Goal: Task Accomplishment & Management: Use online tool/utility

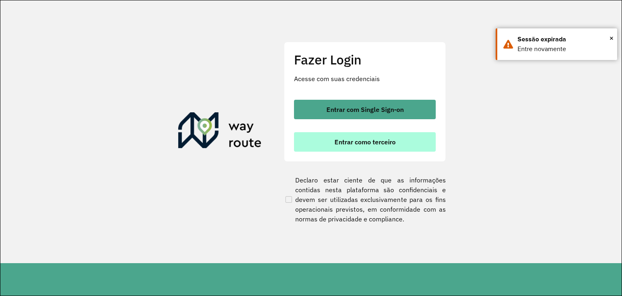
click at [390, 145] on span "Entrar como terceiro" at bounding box center [364, 141] width 61 height 6
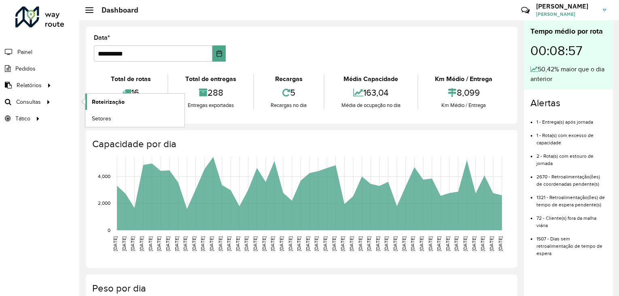
click at [125, 101] on link "Roteirização" at bounding box center [134, 102] width 99 height 16
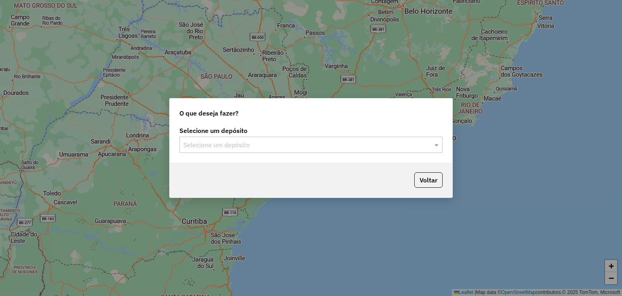
click at [246, 146] on input "text" at bounding box center [302, 145] width 239 height 10
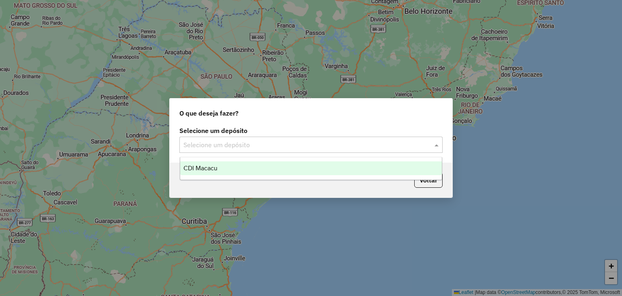
click at [225, 169] on div "CDI Macacu" at bounding box center [311, 168] width 262 height 14
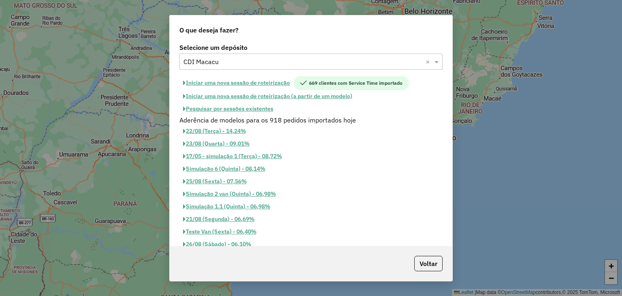
click at [238, 111] on button "Pesquisar por sessões existentes" at bounding box center [228, 108] width 98 height 13
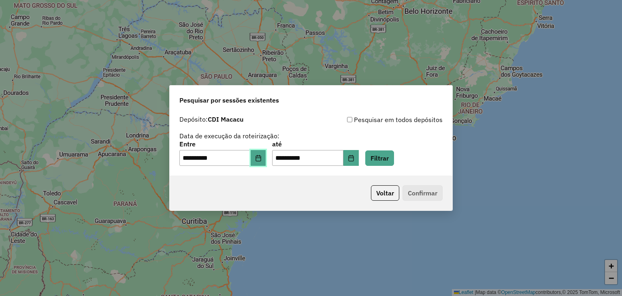
click at [264, 162] on button "Choose Date" at bounding box center [258, 158] width 15 height 16
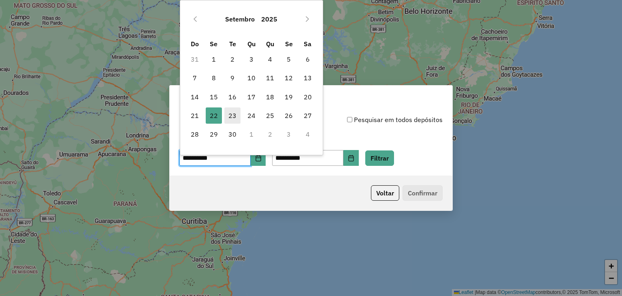
click at [225, 110] on span "23" at bounding box center [232, 115] width 16 height 16
type input "**********"
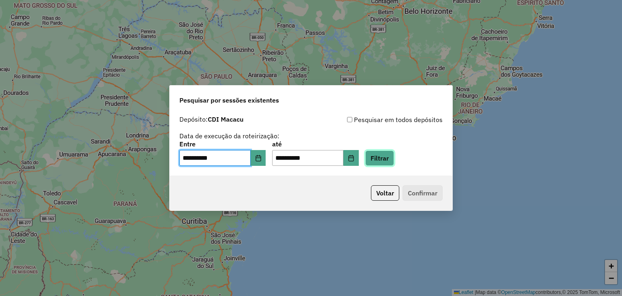
click at [391, 157] on button "Filtrar" at bounding box center [379, 157] width 29 height 15
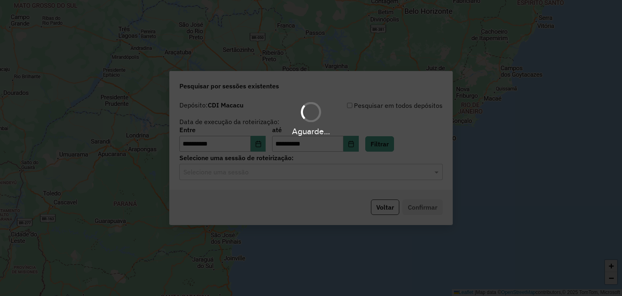
click at [281, 166] on hb-app "**********" at bounding box center [311, 148] width 622 height 296
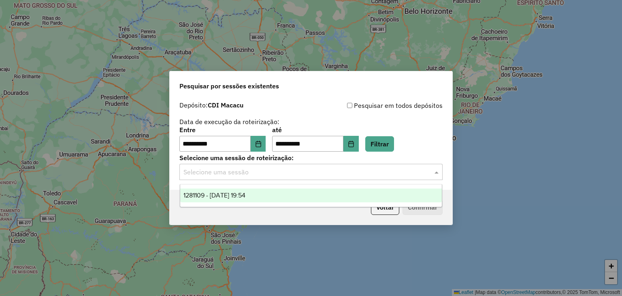
click at [279, 169] on input "text" at bounding box center [302, 172] width 239 height 10
click at [289, 192] on div "1281109 - 23/09/2025 19:54" at bounding box center [311, 195] width 262 height 14
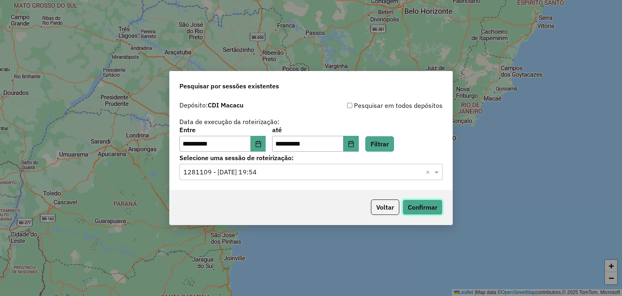
click at [433, 209] on button "Confirmar" at bounding box center [422, 206] width 40 height 15
click at [431, 209] on button "Confirmar" at bounding box center [422, 206] width 40 height 15
click at [422, 207] on button "Confirmar" at bounding box center [422, 206] width 40 height 15
click at [408, 202] on button "Confirmar" at bounding box center [422, 206] width 40 height 15
click at [432, 209] on button "Confirmar" at bounding box center [422, 206] width 40 height 15
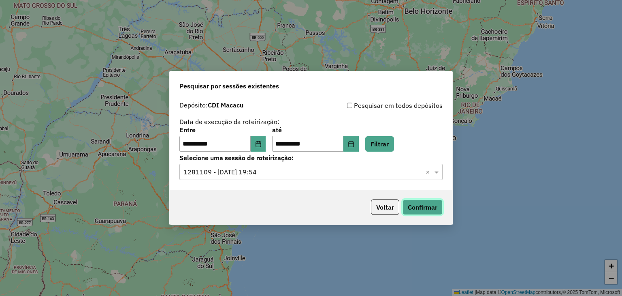
click at [428, 203] on button "Confirmar" at bounding box center [422, 206] width 40 height 15
click at [427, 203] on button "Confirmar" at bounding box center [422, 206] width 40 height 15
click at [429, 200] on button "Confirmar" at bounding box center [422, 206] width 40 height 15
click at [415, 207] on button "Confirmar" at bounding box center [422, 206] width 40 height 15
click at [432, 202] on button "Confirmar" at bounding box center [422, 206] width 40 height 15
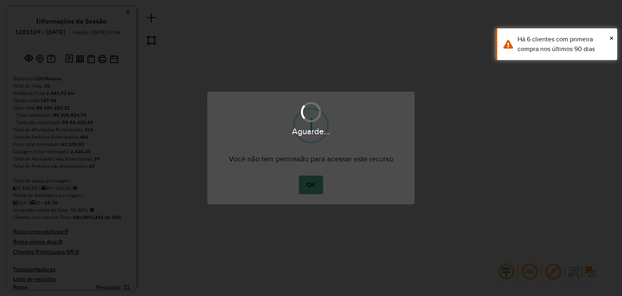
click at [18, 184] on div "Aguarde..." at bounding box center [311, 148] width 622 height 296
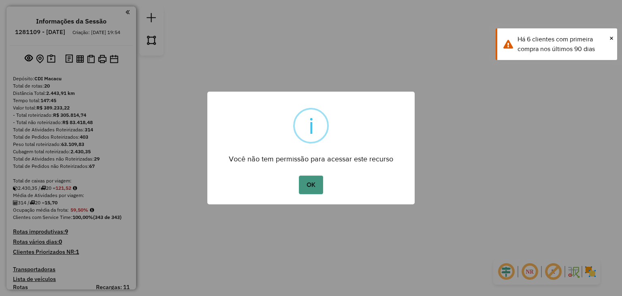
click at [309, 193] on button "OK" at bounding box center [311, 184] width 24 height 19
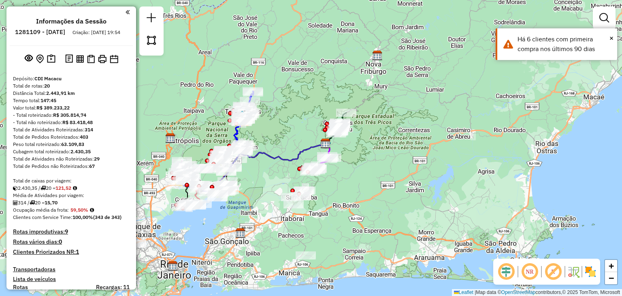
drag, startPoint x: 262, startPoint y: 174, endPoint x: 292, endPoint y: 166, distance: 30.6
click at [291, 166] on div "Janela de atendimento Grade de atendimento Capacidade Transportadoras Veículos …" at bounding box center [311, 148] width 622 height 296
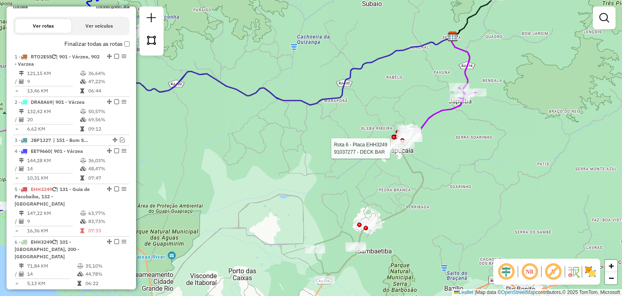
select select "**********"
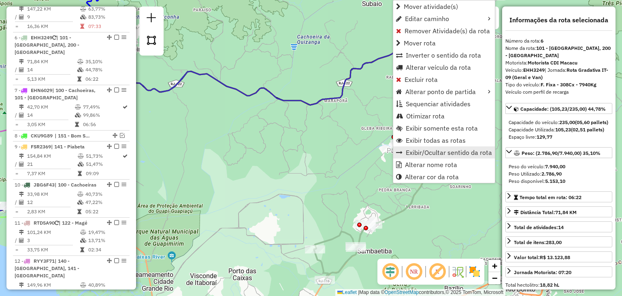
scroll to position [511, 0]
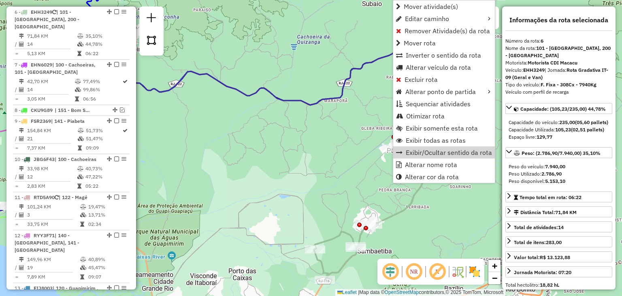
click at [331, 130] on div "Janela de atendimento Grade de atendimento Capacidade Transportadoras Veículos …" at bounding box center [311, 148] width 622 height 296
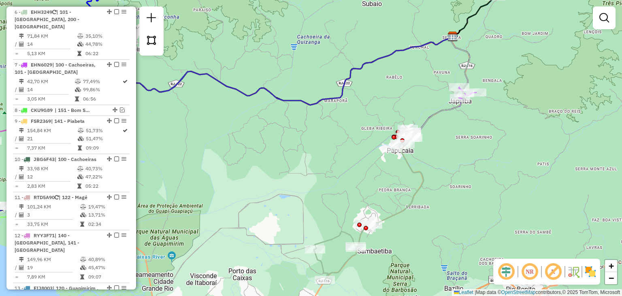
select select "**********"
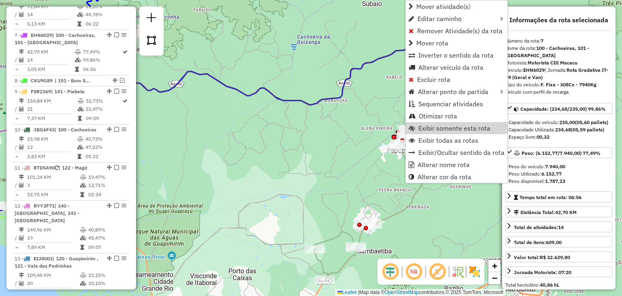
scroll to position [555, 0]
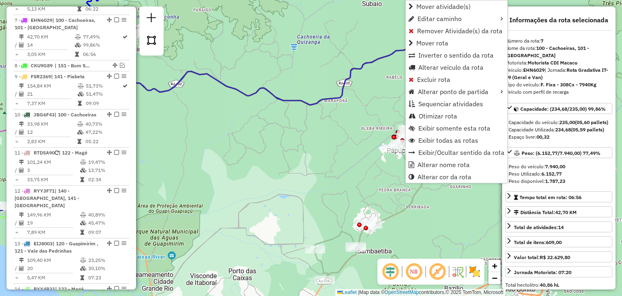
click at [352, 121] on div "Janela de atendimento Grade de atendimento Capacidade Transportadoras Veículos …" at bounding box center [311, 148] width 622 height 296
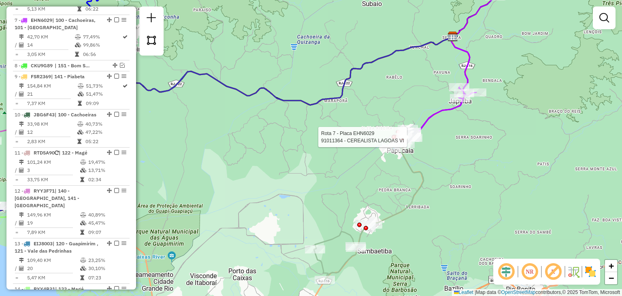
select select "**********"
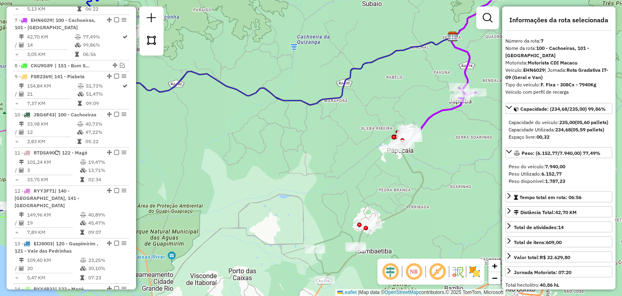
click at [423, 80] on div "Rota 7 - Placa EHN6029 91050472 - BAR DO CARLINHO Rota 7 - Placa EHN6029 910425…" at bounding box center [311, 148] width 622 height 296
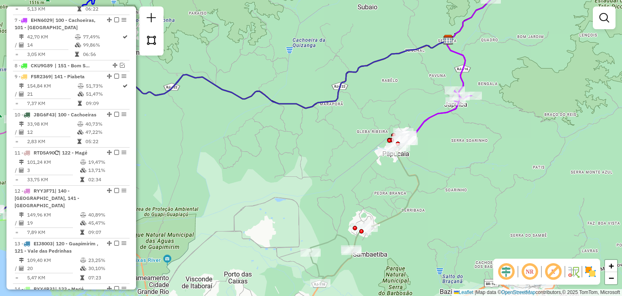
drag, startPoint x: 429, startPoint y: 67, endPoint x: 267, endPoint y: 209, distance: 215.4
click at [273, 206] on div "Janela de atendimento Grade de atendimento Capacidade Transportadoras Veículos …" at bounding box center [311, 148] width 622 height 296
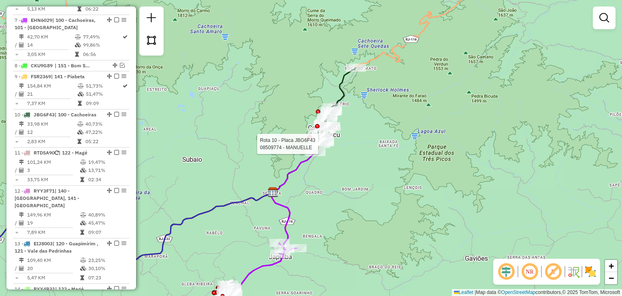
select select "**********"
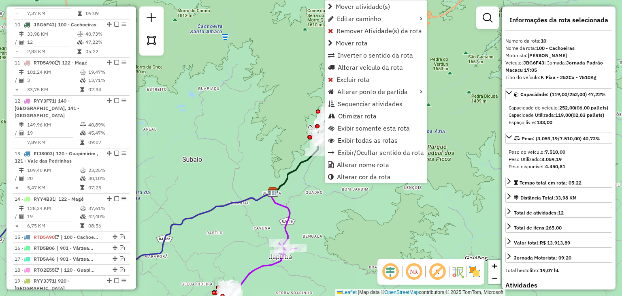
scroll to position [650, 0]
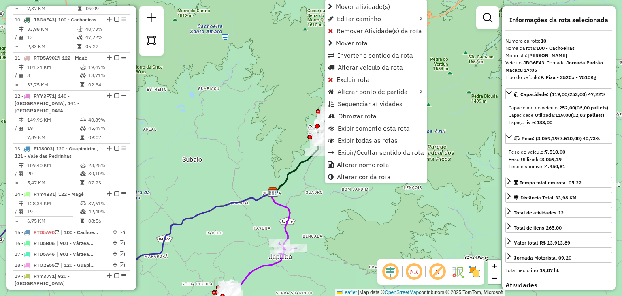
click at [266, 126] on div "Rota 10 - Placa JBG6F43 08509774 - MANUELLE Janela de atendimento Grade de aten…" at bounding box center [311, 148] width 622 height 296
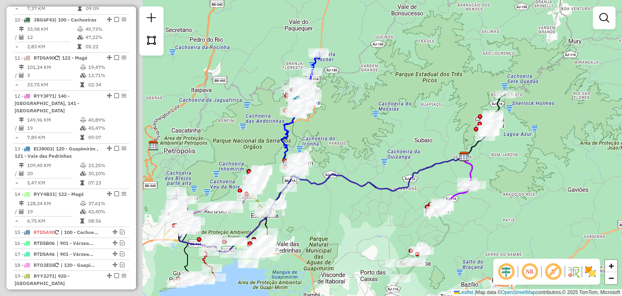
drag, startPoint x: 227, startPoint y: 171, endPoint x: 443, endPoint y: 154, distance: 217.3
click at [443, 154] on div "Janela de atendimento Grade de atendimento Capacidade Transportadoras Veículos …" at bounding box center [311, 148] width 622 height 296
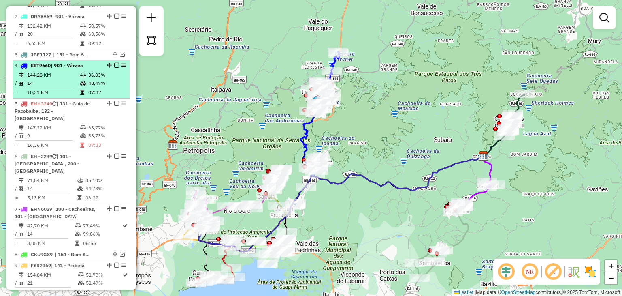
scroll to position [205, 0]
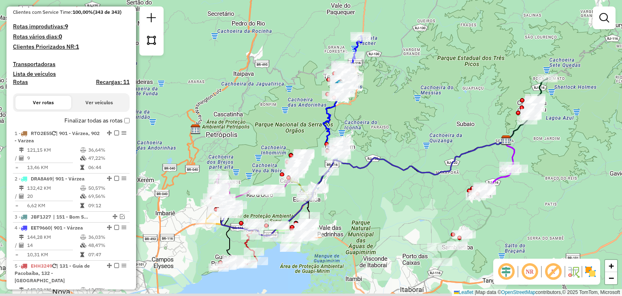
drag, startPoint x: 360, startPoint y: 215, endPoint x: 383, endPoint y: 199, distance: 27.6
click at [383, 199] on div "Janela de atendimento Grade de atendimento Capacidade Transportadoras Veículos …" at bounding box center [311, 148] width 622 height 296
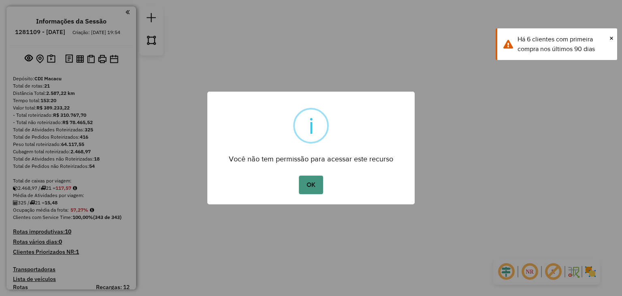
click at [312, 184] on button "OK" at bounding box center [311, 184] width 24 height 19
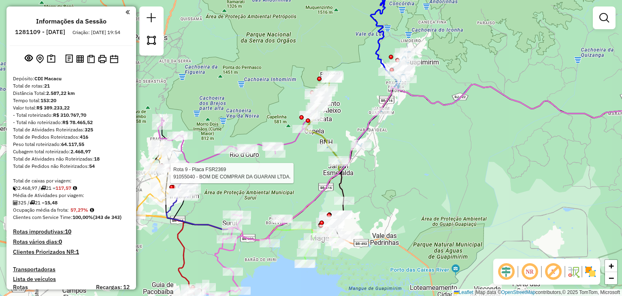
select select "**********"
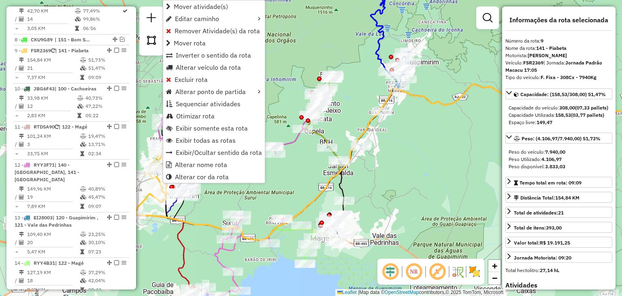
scroll to position [612, 0]
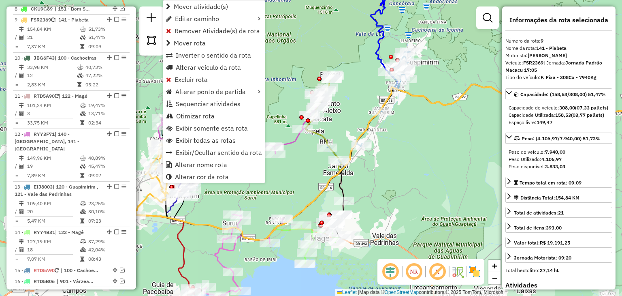
click at [216, 213] on div "Janela de atendimento Grade de atendimento Capacidade Transportadoras Veículos …" at bounding box center [311, 148] width 622 height 296
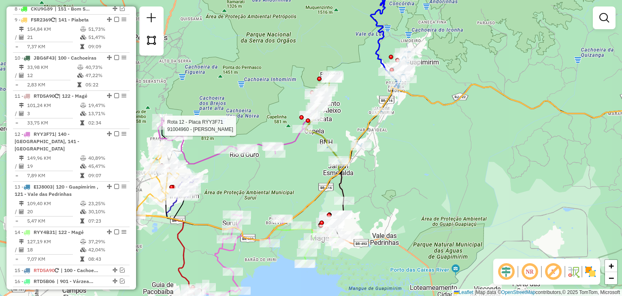
select select "**********"
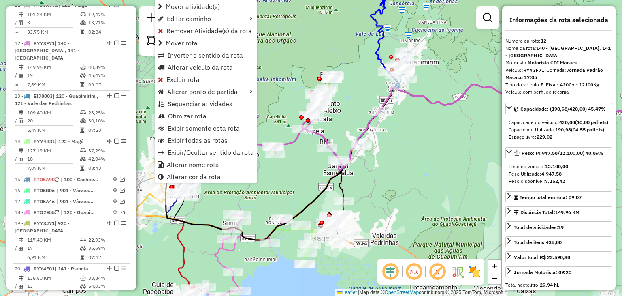
scroll to position [725, 0]
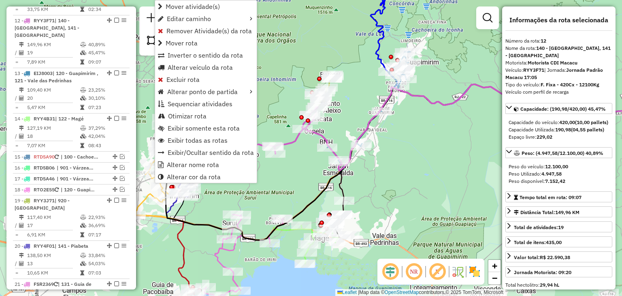
click at [256, 190] on div "Janela de atendimento Grade de atendimento Capacidade Transportadoras Veículos …" at bounding box center [311, 148] width 622 height 296
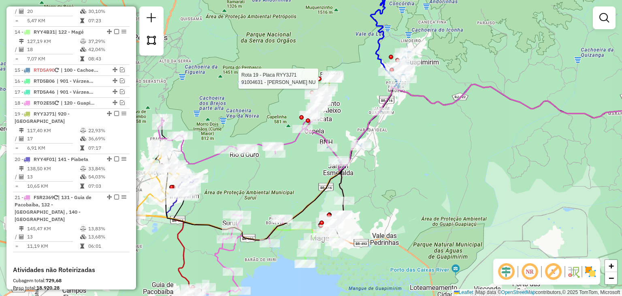
select select "**********"
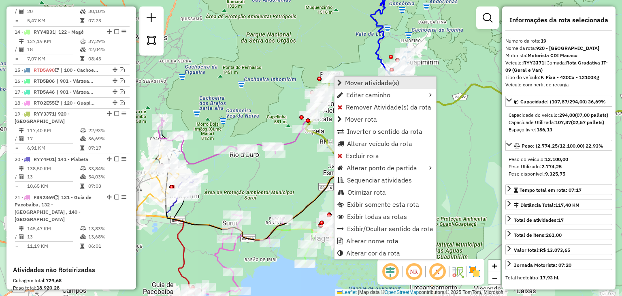
scroll to position [898, 0]
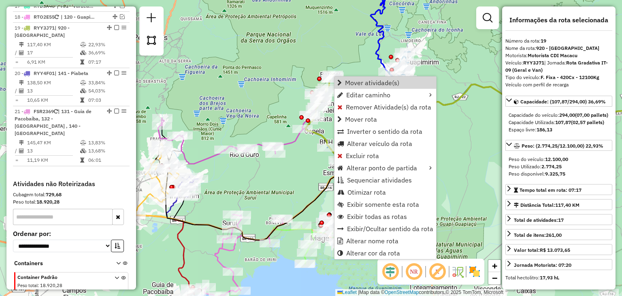
click at [274, 191] on div "Janela de atendimento Grade de atendimento Capacidade Transportadoras Veículos …" at bounding box center [311, 148] width 622 height 296
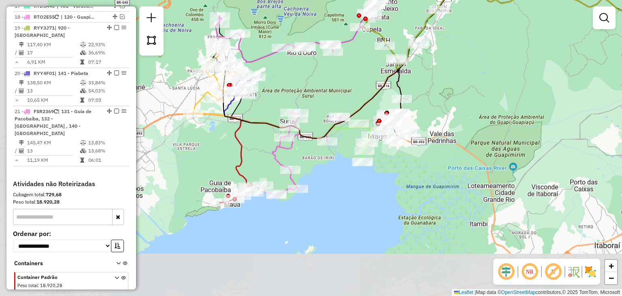
drag, startPoint x: 271, startPoint y: 213, endPoint x: 335, endPoint y: 102, distance: 127.3
click at [334, 105] on div "Janela de atendimento Grade de atendimento Capacidade Transportadoras Veículos …" at bounding box center [311, 148] width 622 height 296
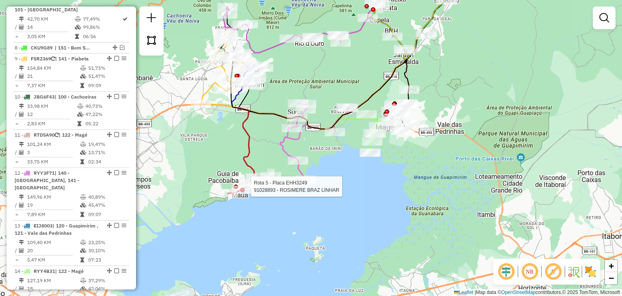
select select "**********"
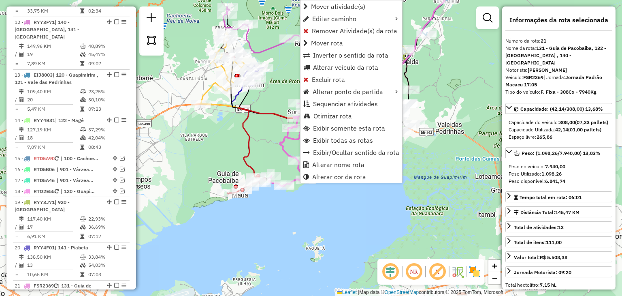
scroll to position [910, 0]
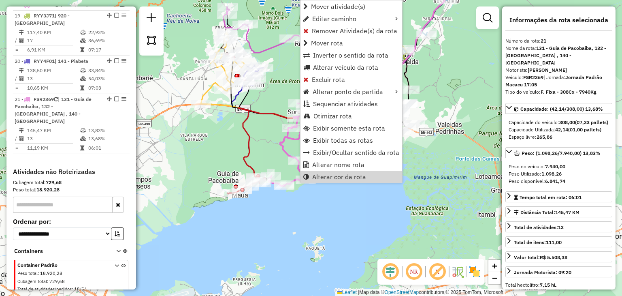
click at [435, 149] on div "Janela de atendimento Grade de atendimento Capacidade Transportadoras Veículos …" at bounding box center [311, 148] width 622 height 296
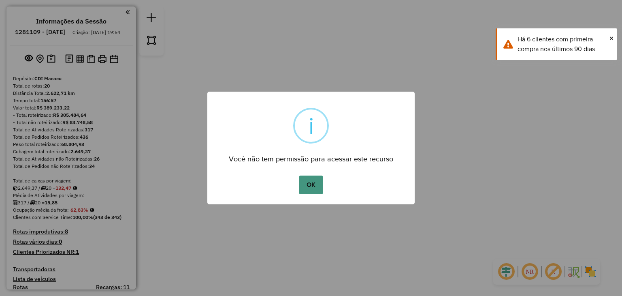
click at [312, 179] on button "OK" at bounding box center [311, 184] width 24 height 19
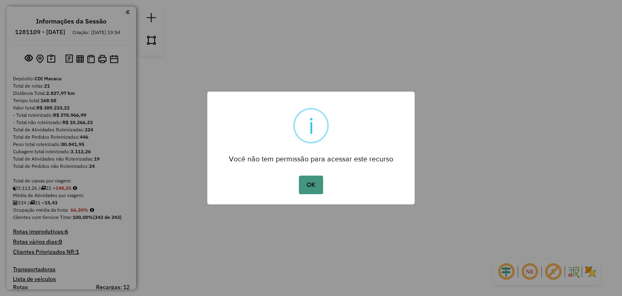
click at [304, 185] on button "OK" at bounding box center [311, 184] width 24 height 19
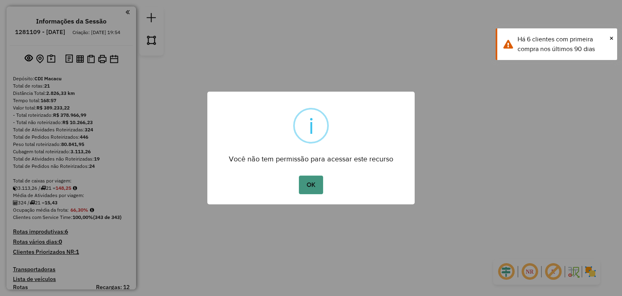
click at [303, 188] on button "OK" at bounding box center [311, 184] width 24 height 19
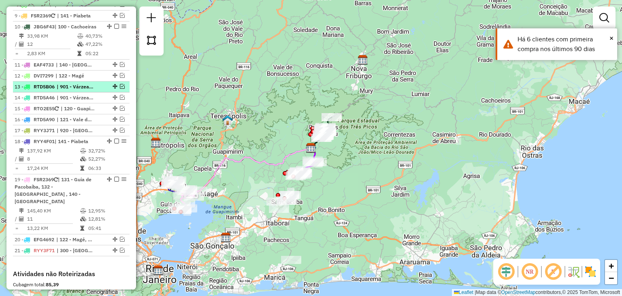
scroll to position [567, 0]
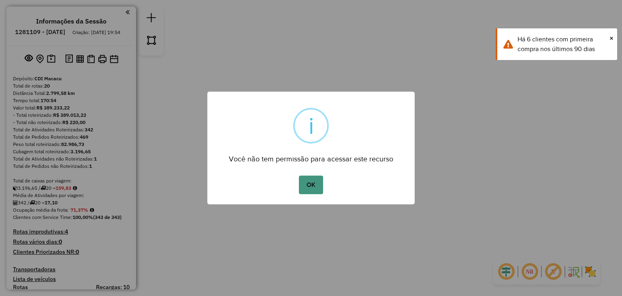
click at [313, 187] on button "OK" at bounding box center [311, 184] width 24 height 19
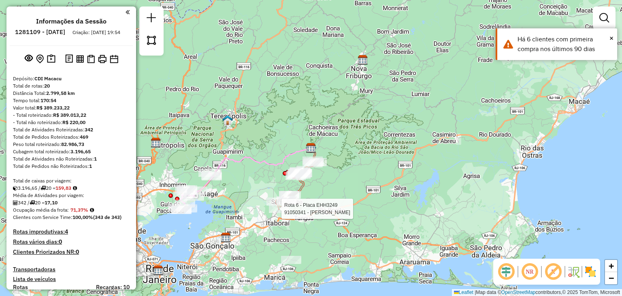
select select "**********"
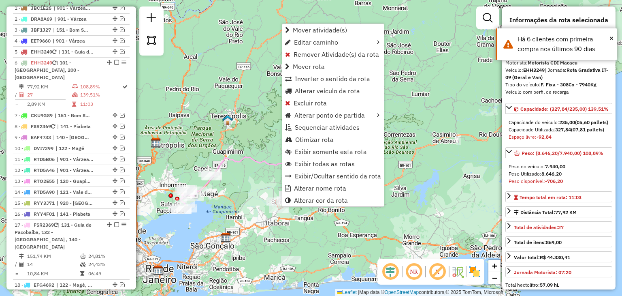
scroll to position [388, 0]
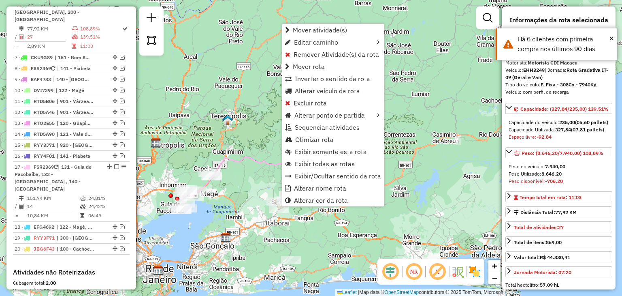
click at [251, 235] on div "Janela de atendimento Grade de atendimento Capacidade Transportadoras Veículos …" at bounding box center [311, 148] width 622 height 296
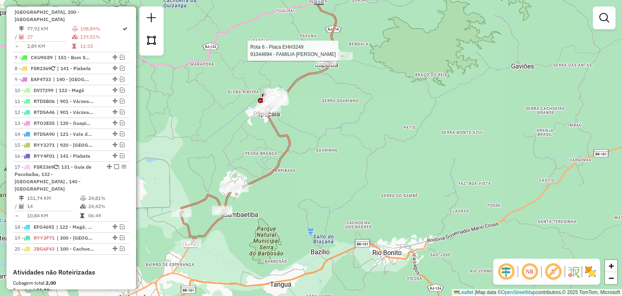
select select "**********"
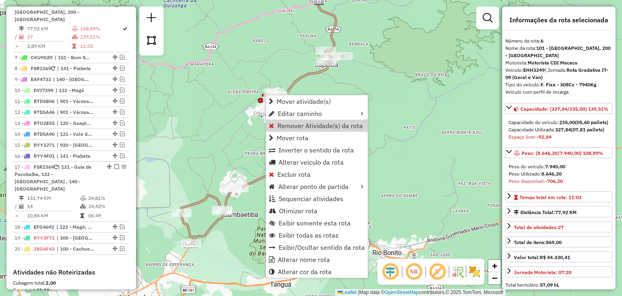
click at [240, 119] on div "Janela de atendimento Grade de atendimento Capacidade Transportadoras Veículos …" at bounding box center [311, 148] width 622 height 296
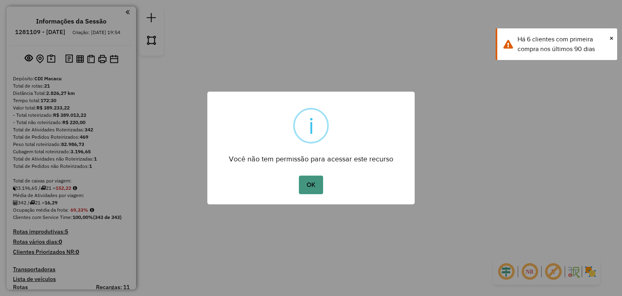
click at [308, 176] on button "OK" at bounding box center [311, 184] width 24 height 19
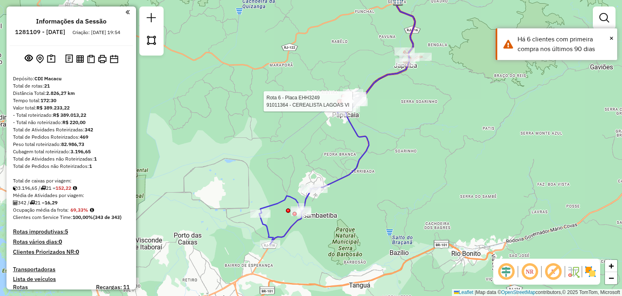
select select "**********"
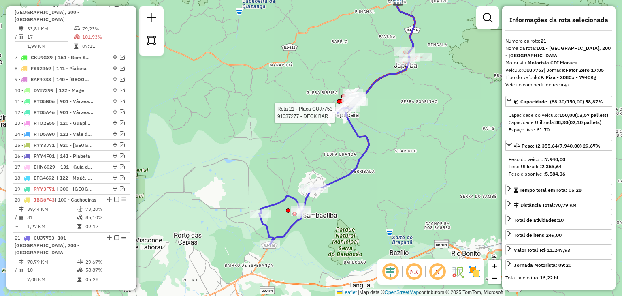
scroll to position [534, 0]
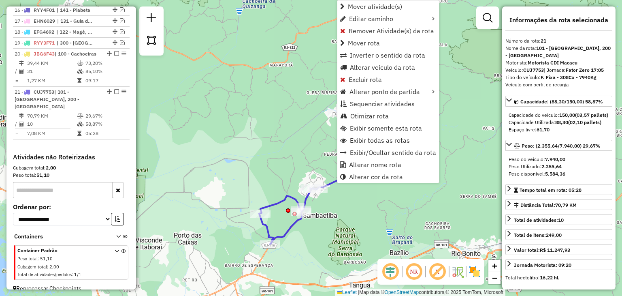
click at [300, 104] on div "Janela de atendimento Grade de atendimento Capacidade Transportadoras Veículos …" at bounding box center [311, 148] width 622 height 296
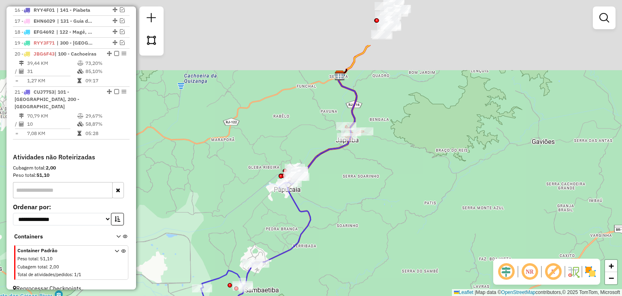
drag, startPoint x: 319, startPoint y: 89, endPoint x: 244, endPoint y: 182, distance: 119.2
click at [245, 182] on div "Janela de atendimento Grade de atendimento Capacidade Transportadoras Veículos …" at bounding box center [311, 148] width 622 height 296
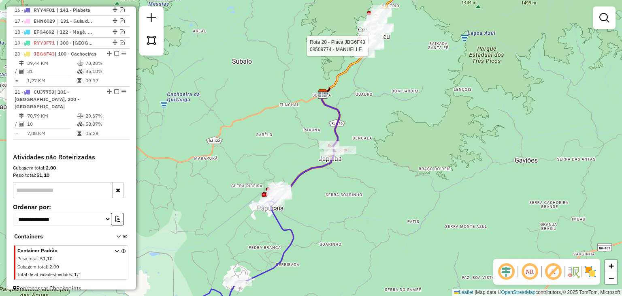
select select "**********"
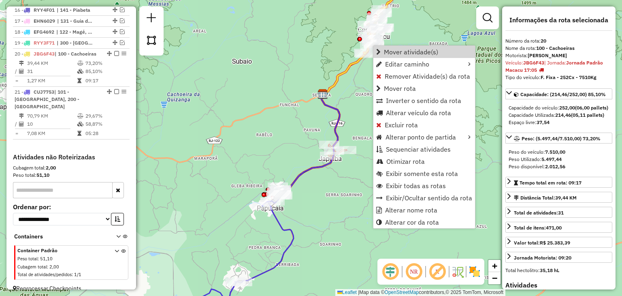
click at [318, 46] on div "Janela de atendimento Grade de atendimento Capacidade Transportadoras Veículos …" at bounding box center [311, 148] width 622 height 296
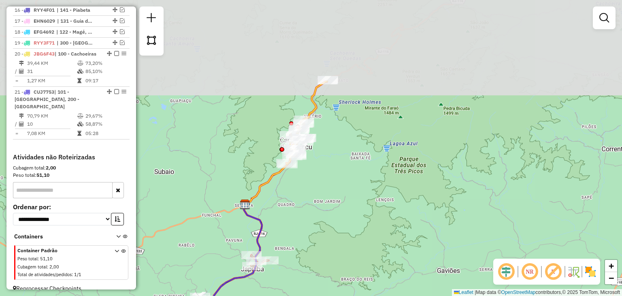
drag, startPoint x: 325, startPoint y: 43, endPoint x: 246, endPoint y: 153, distance: 135.6
click at [246, 153] on div "Janela de atendimento Grade de atendimento Capacidade Transportadoras Veículos …" at bounding box center [311, 148] width 622 height 296
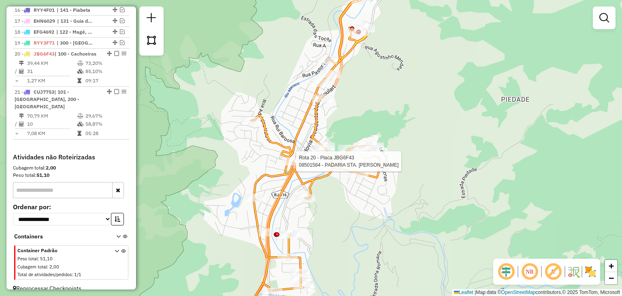
select select "**********"
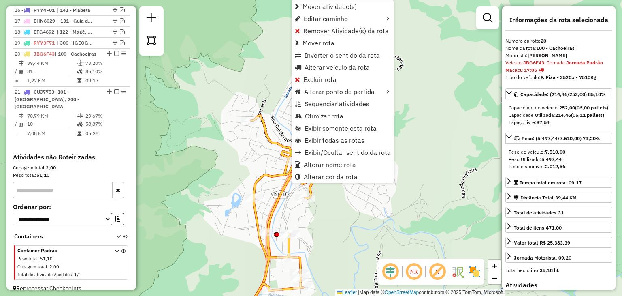
click at [208, 216] on div "Janela de atendimento Grade de atendimento Capacidade Transportadoras Veículos …" at bounding box center [311, 148] width 622 height 296
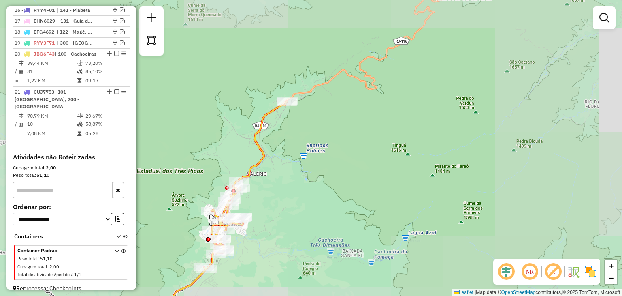
drag, startPoint x: 164, startPoint y: 252, endPoint x: 310, endPoint y: 144, distance: 181.4
click at [275, 168] on div "Janela de atendimento Grade de atendimento Capacidade Transportadoras Veículos …" at bounding box center [311, 148] width 622 height 296
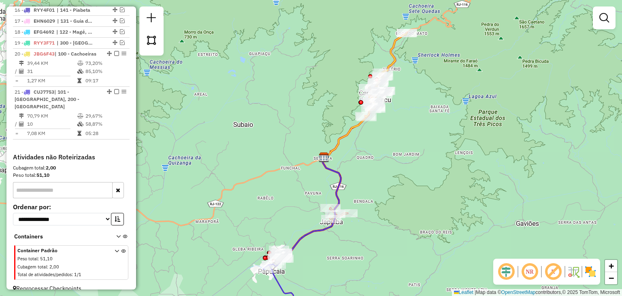
drag, startPoint x: 189, startPoint y: 202, endPoint x: 338, endPoint y: 136, distance: 163.8
click at [332, 138] on div "Janela de atendimento Grade de atendimento Capacidade Transportadoras Veículos …" at bounding box center [311, 148] width 622 height 296
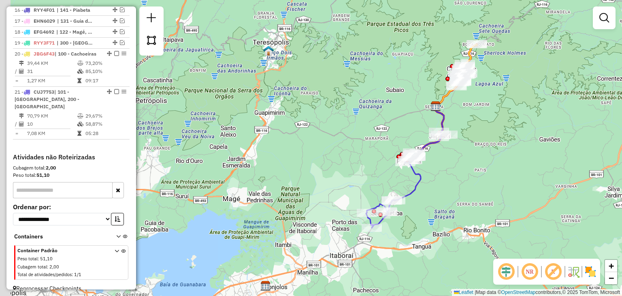
drag, startPoint x: 270, startPoint y: 177, endPoint x: 334, endPoint y: 157, distance: 66.2
click at [334, 157] on div "Janela de atendimento Grade de atendimento Capacidade Transportadoras Veículos …" at bounding box center [311, 148] width 622 height 296
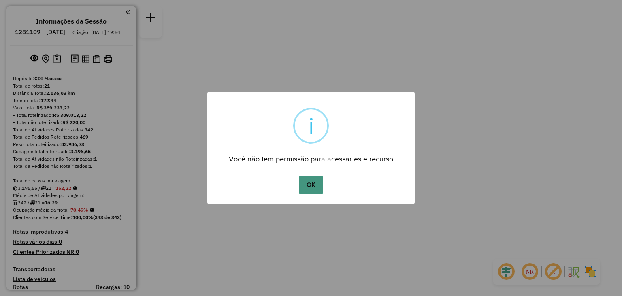
click at [319, 188] on button "OK" at bounding box center [311, 184] width 24 height 19
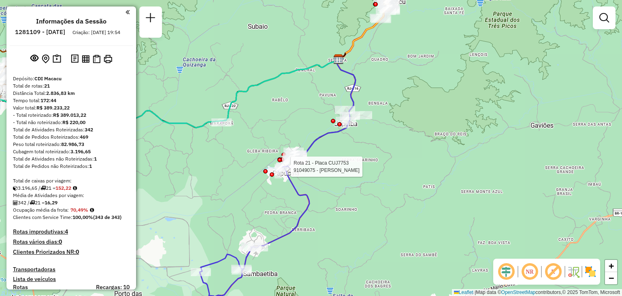
select select "**********"
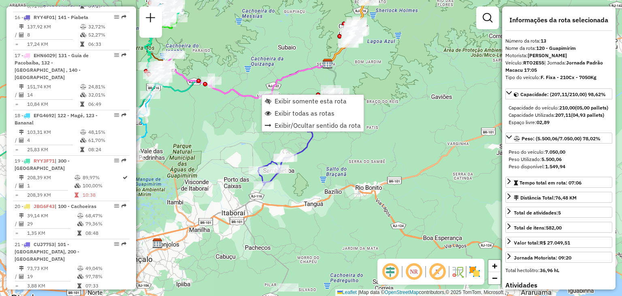
scroll to position [831, 0]
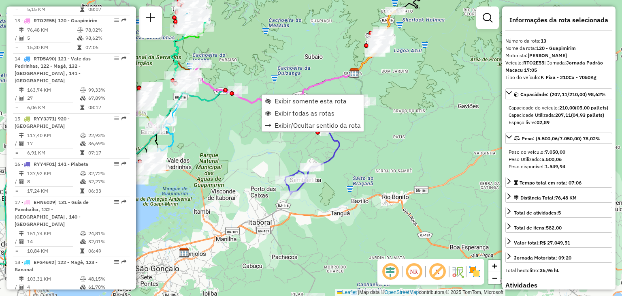
drag, startPoint x: 198, startPoint y: 126, endPoint x: 263, endPoint y: 143, distance: 66.9
click at [261, 145] on div "Janela de atendimento Grade de atendimento Capacidade Transportadoras Veículos …" at bounding box center [311, 148] width 622 height 296
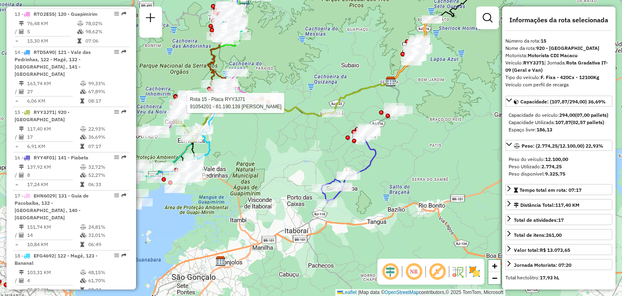
scroll to position [929, 0]
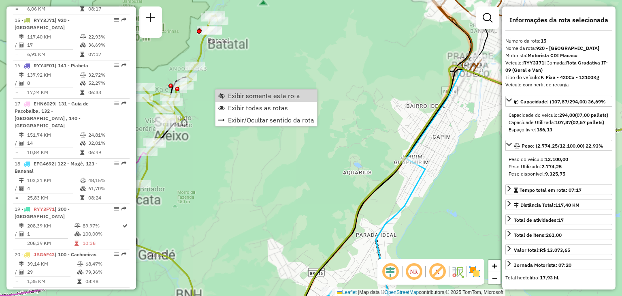
click at [244, 72] on div "Janela de atendimento Grade de atendimento Capacidade Transportadoras Veículos …" at bounding box center [311, 148] width 622 height 296
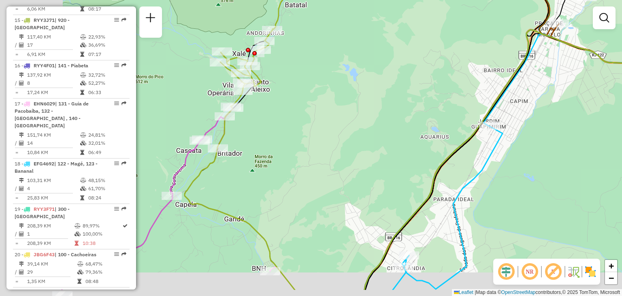
drag, startPoint x: 231, startPoint y: 122, endPoint x: 292, endPoint y: 89, distance: 69.4
click at [292, 89] on div "Janela de atendimento Grade de atendimento Capacidade Transportadoras Veículos …" at bounding box center [311, 148] width 622 height 296
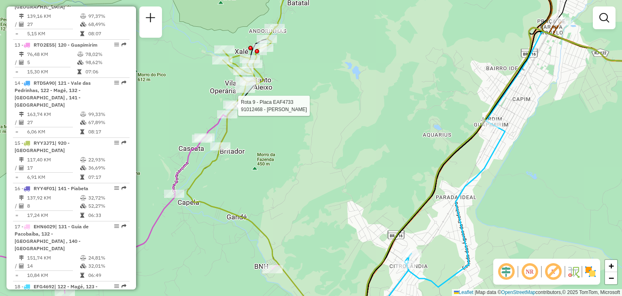
select select "**********"
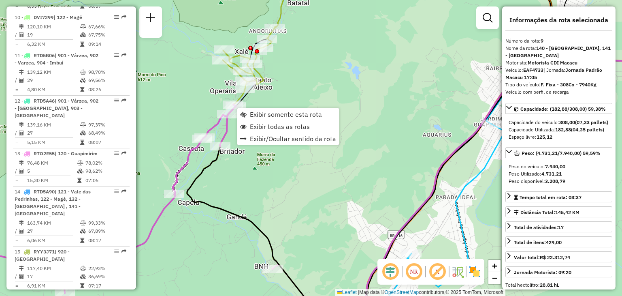
scroll to position [657, 0]
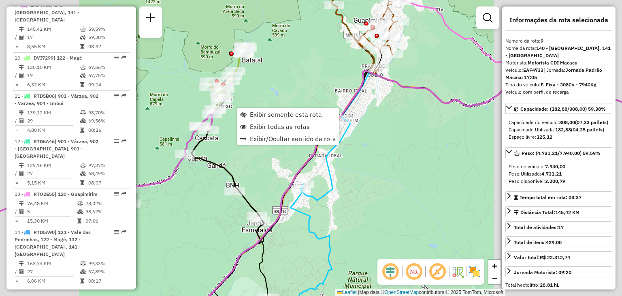
click at [186, 135] on div "Janela de atendimento Grade de atendimento Capacidade Transportadoras Veículos …" at bounding box center [311, 148] width 622 height 296
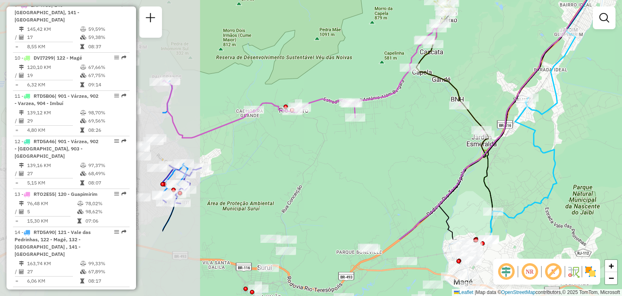
drag, startPoint x: 150, startPoint y: 135, endPoint x: 383, endPoint y: 50, distance: 248.2
click at [384, 47] on div "Janela de atendimento Grade de atendimento Capacidade Transportadoras Veículos …" at bounding box center [311, 148] width 622 height 296
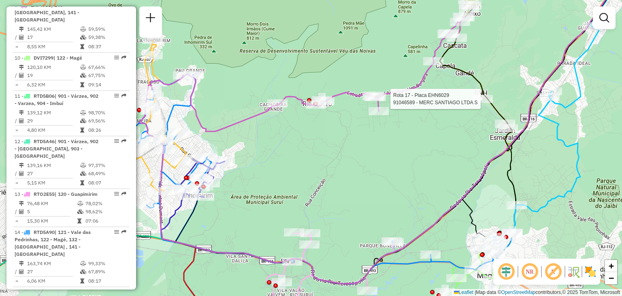
select select "**********"
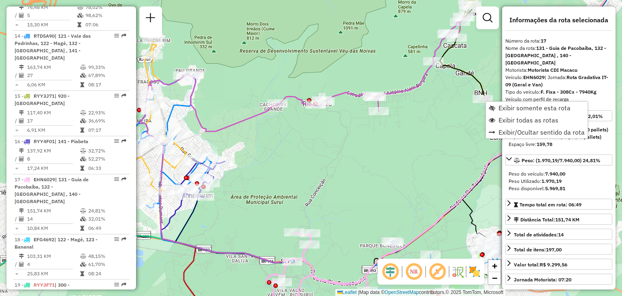
scroll to position [1012, 0]
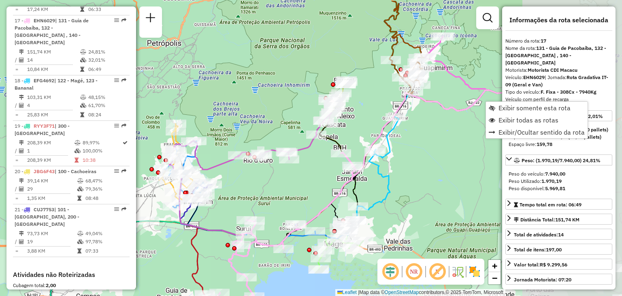
drag, startPoint x: 468, startPoint y: 163, endPoint x: 353, endPoint y: 193, distance: 119.2
click at [353, 193] on icon at bounding box center [461, 155] width 217 height 130
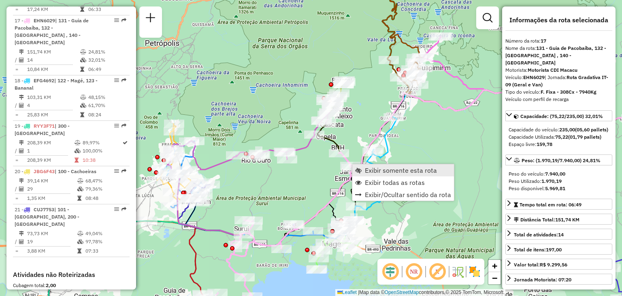
click at [362, 166] on link "Exibir somente esta rota" at bounding box center [403, 170] width 102 height 12
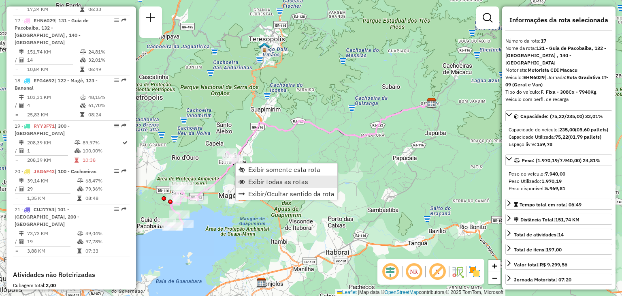
click at [272, 180] on span "Exibir todas as rotas" at bounding box center [278, 181] width 60 height 6
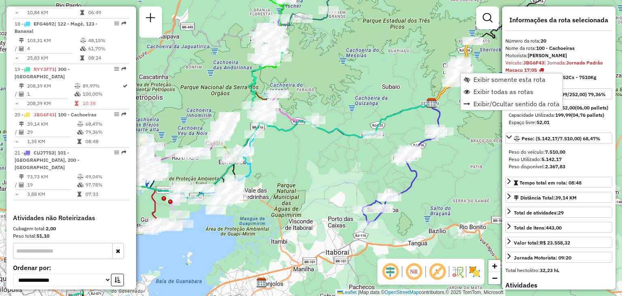
scroll to position [1097, 0]
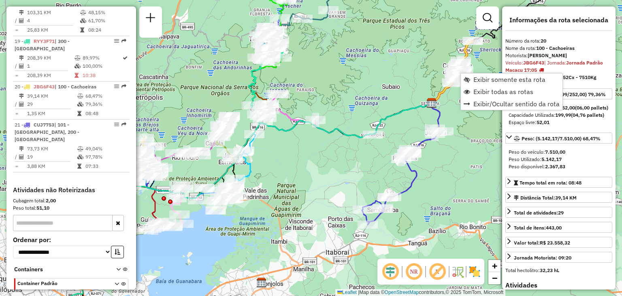
click at [350, 77] on div "Janela de atendimento Grade de atendimento Capacidade Transportadoras Veículos …" at bounding box center [311, 148] width 622 height 296
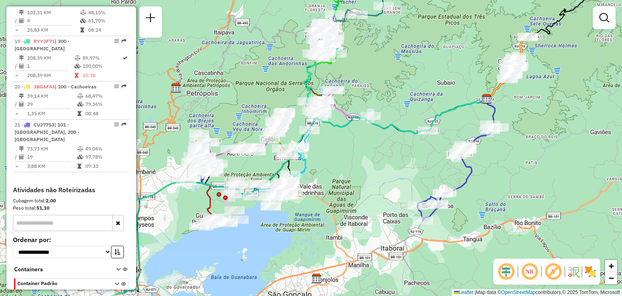
drag, startPoint x: 291, startPoint y: 193, endPoint x: 363, endPoint y: 162, distance: 78.3
click at [359, 164] on div "Janela de atendimento Grade de atendimento Capacidade Transportadoras Veículos …" at bounding box center [311, 148] width 622 height 296
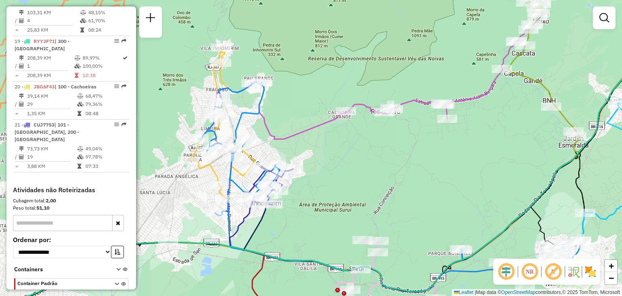
drag, startPoint x: 321, startPoint y: 171, endPoint x: 316, endPoint y: 163, distance: 9.8
click at [319, 162] on div "Janela de atendimento Grade de atendimento Capacidade Transportadoras Veículos …" at bounding box center [311, 148] width 622 height 296
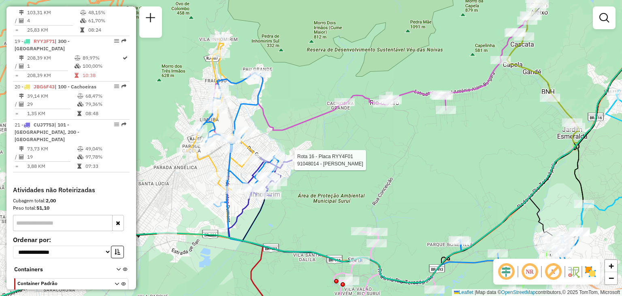
select select "**********"
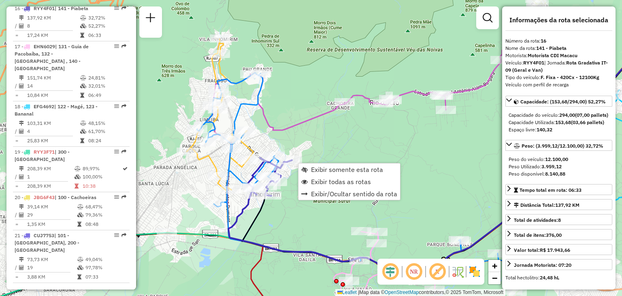
scroll to position [974, 0]
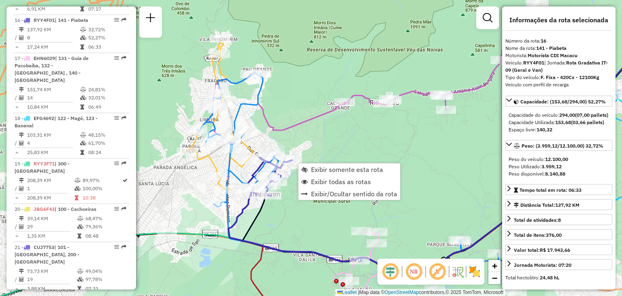
click at [298, 138] on div "Janela de atendimento Grade de atendimento Capacidade Transportadoras Veículos …" at bounding box center [311, 148] width 622 height 296
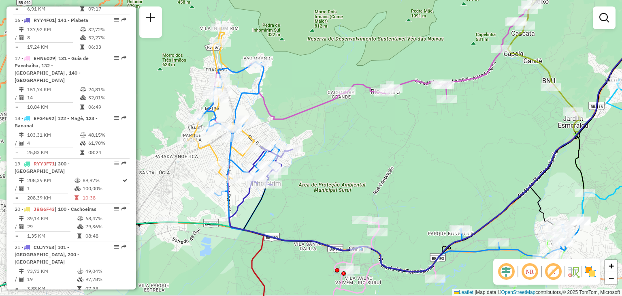
drag, startPoint x: 392, startPoint y: 223, endPoint x: 337, endPoint y: 73, distance: 159.7
click at [337, 73] on div "Janela de atendimento Grade de atendimento Capacidade Transportadoras Veículos …" at bounding box center [311, 148] width 622 height 296
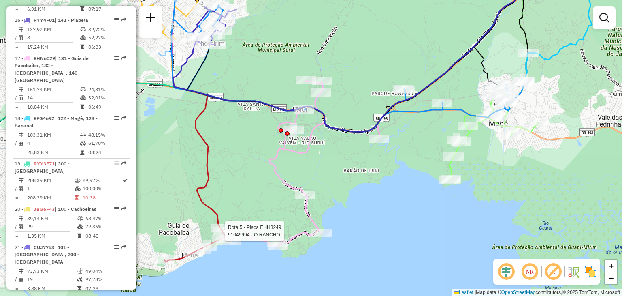
select select "**********"
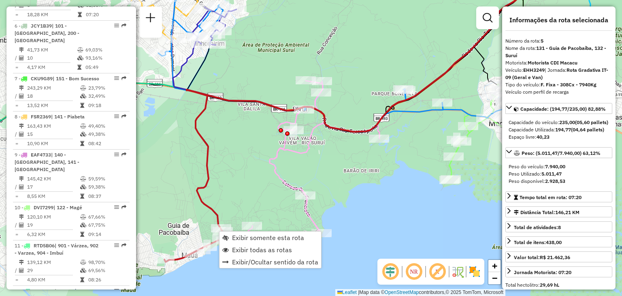
scroll to position [484, 0]
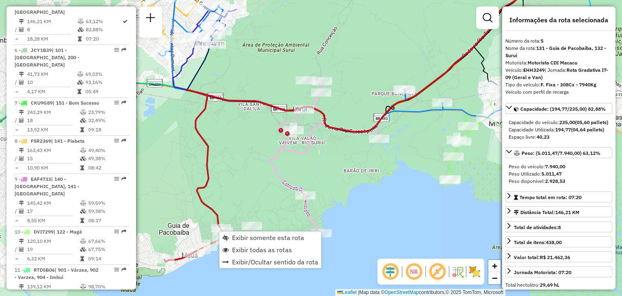
click at [234, 208] on div "Janela de atendimento Grade de atendimento Capacidade Transportadoras Veículos …" at bounding box center [311, 148] width 622 height 296
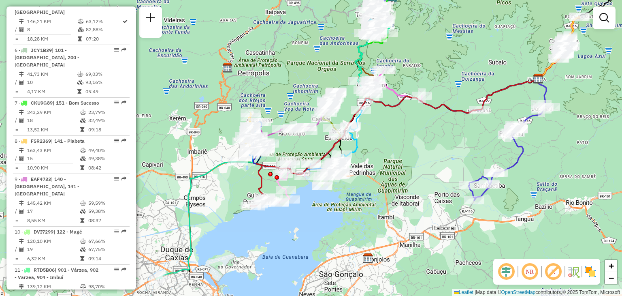
drag, startPoint x: 528, startPoint y: 234, endPoint x: 474, endPoint y: 230, distance: 54.4
click at [478, 230] on div "Janela de atendimento Grade de atendimento Capacidade Transportadoras Veículos …" at bounding box center [311, 148] width 622 height 296
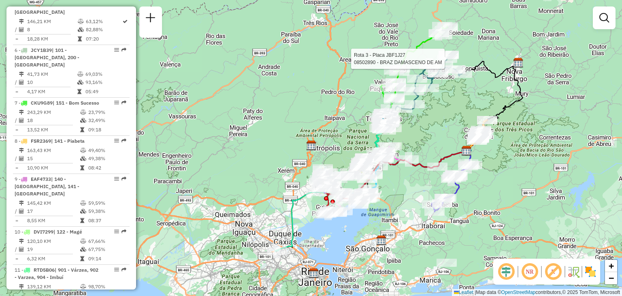
select select "**********"
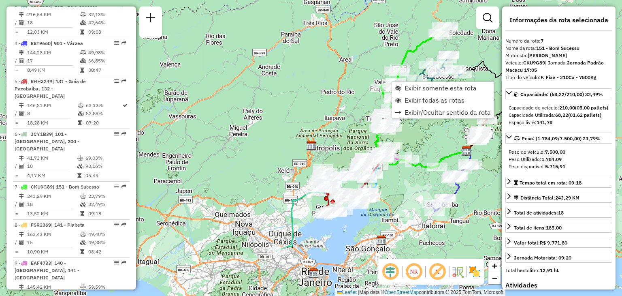
scroll to position [574, 0]
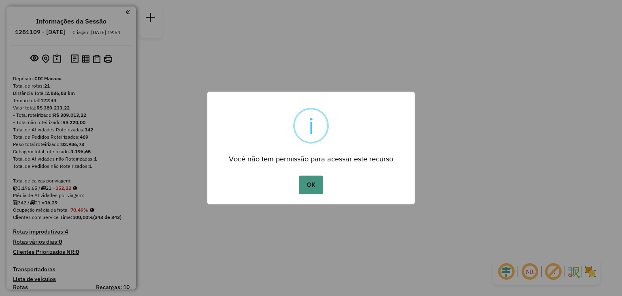
click at [308, 187] on button "OK" at bounding box center [311, 184] width 24 height 19
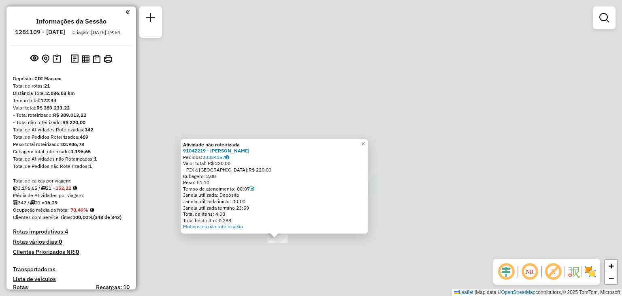
click at [267, 258] on div "Atividade não roteirizada 91042219 - [PERSON_NAME] Pedidos: 23334157 Valor tota…" at bounding box center [311, 148] width 622 height 296
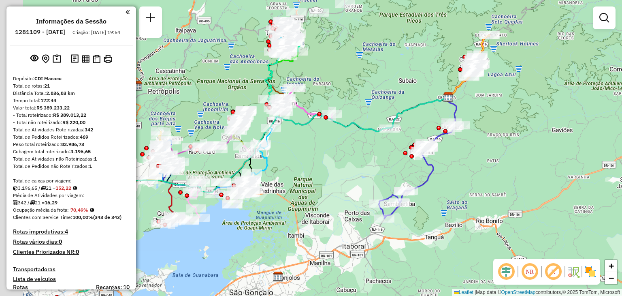
drag, startPoint x: 262, startPoint y: 151, endPoint x: 432, endPoint y: 221, distance: 183.0
click at [432, 221] on div "Janela de atendimento Grade de atendimento Capacidade Transportadoras Veículos …" at bounding box center [311, 148] width 622 height 296
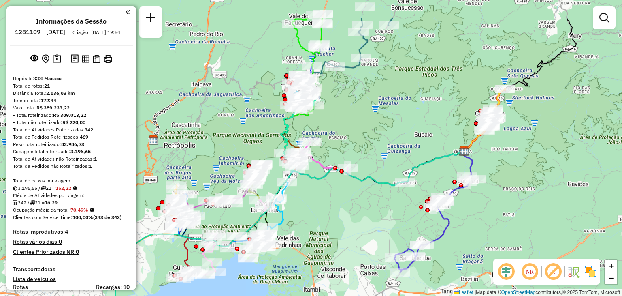
drag, startPoint x: 350, startPoint y: 196, endPoint x: 342, endPoint y: 217, distance: 22.8
click at [342, 217] on div "Janela de atendimento Grade de atendimento Capacidade Transportadoras Veículos …" at bounding box center [311, 148] width 622 height 296
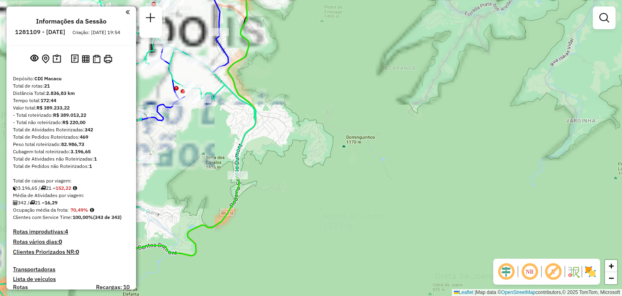
drag, startPoint x: 232, startPoint y: 88, endPoint x: 446, endPoint y: 185, distance: 235.4
click at [445, 184] on div "Janela de atendimento Grade de atendimento Capacidade Transportadoras Veículos …" at bounding box center [311, 148] width 622 height 296
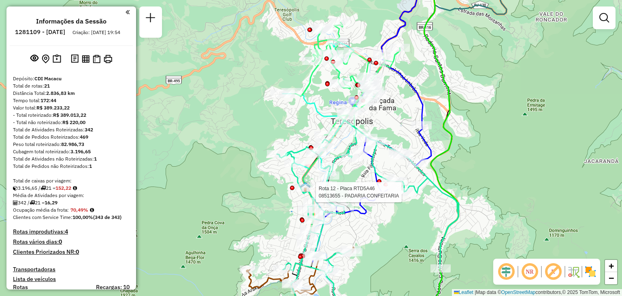
select select "**********"
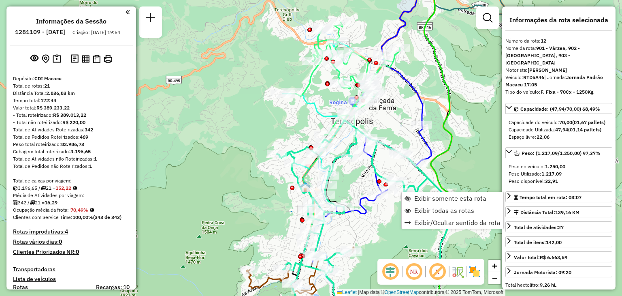
scroll to position [785, 0]
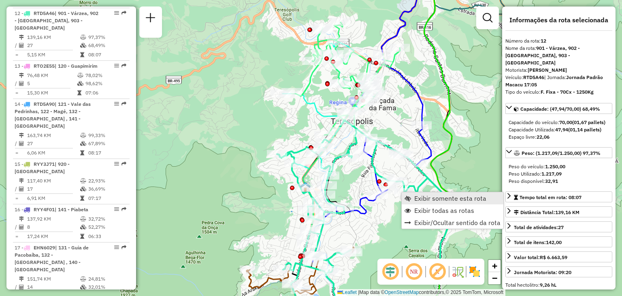
click at [416, 197] on span "Exibir somente esta rota" at bounding box center [450, 198] width 72 height 6
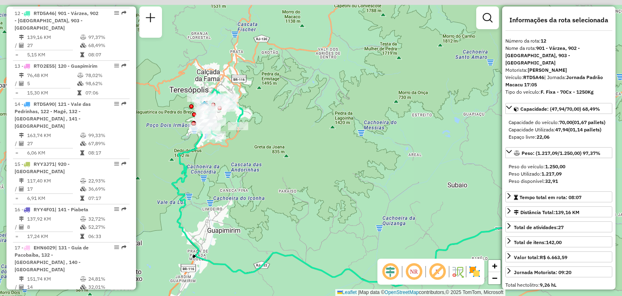
drag, startPoint x: 296, startPoint y: 159, endPoint x: 347, endPoint y: 204, distance: 67.7
click at [347, 205] on div "Janela de atendimento Grade de atendimento Capacidade Transportadoras Veículos …" at bounding box center [311, 148] width 622 height 296
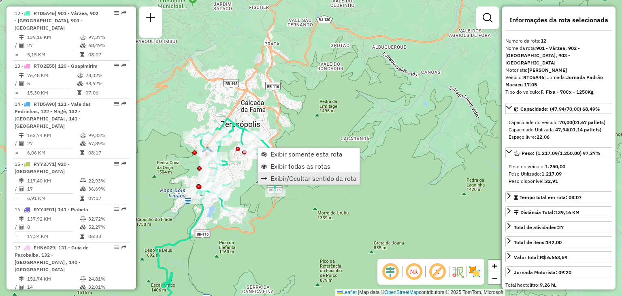
click at [289, 172] on link "Exibir/Ocultar sentido da rota" at bounding box center [309, 178] width 102 height 12
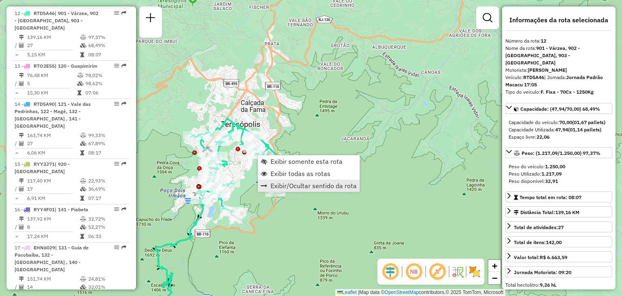
click at [295, 183] on span "Exibir/Ocultar sentido da rota" at bounding box center [313, 185] width 86 height 6
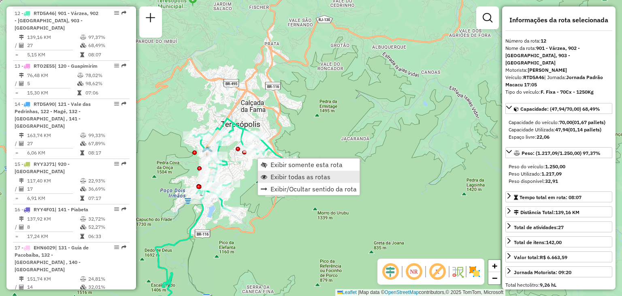
click at [284, 173] on span "Exibir todas as rotas" at bounding box center [300, 176] width 60 height 6
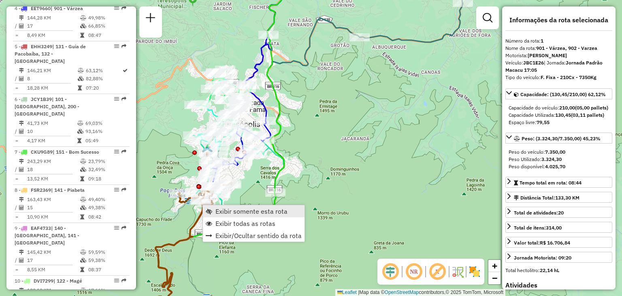
click at [223, 209] on span "Exibir somente esta rota" at bounding box center [251, 211] width 72 height 6
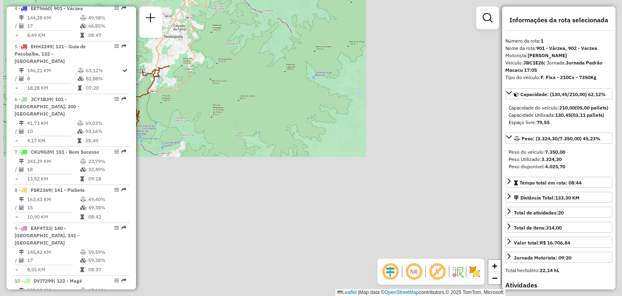
scroll to position [317, 0]
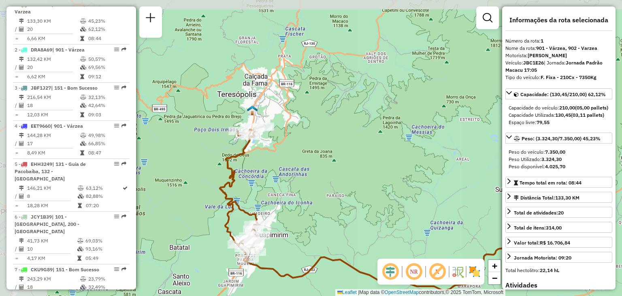
drag, startPoint x: 215, startPoint y: 208, endPoint x: 269, endPoint y: 243, distance: 64.2
click at [269, 243] on div "Janela de atendimento Grade de atendimento Capacidade Transportadoras Veículos …" at bounding box center [311, 148] width 622 height 296
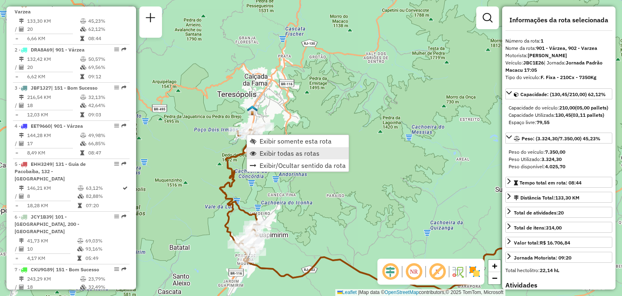
click at [277, 153] on span "Exibir todas as rotas" at bounding box center [289, 153] width 60 height 6
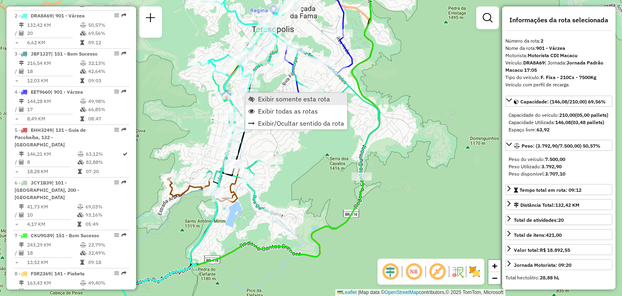
scroll to position [362, 0]
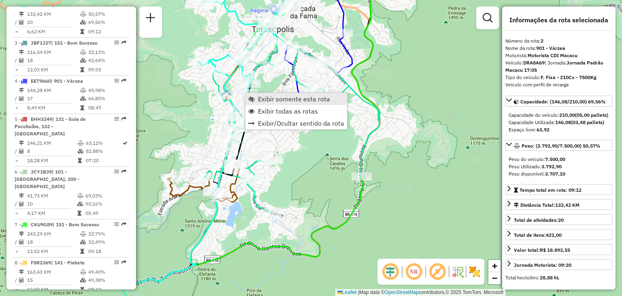
click at [276, 98] on span "Exibir somente esta rota" at bounding box center [294, 99] width 72 height 6
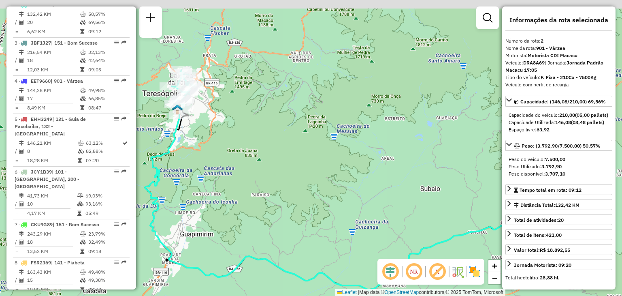
drag, startPoint x: 227, startPoint y: 117, endPoint x: 287, endPoint y: 215, distance: 114.3
click at [298, 225] on div "Janela de atendimento Grade de atendimento Capacidade Transportadoras Veículos …" at bounding box center [311, 148] width 622 height 296
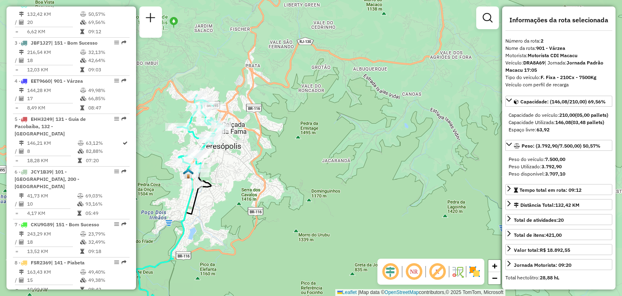
drag, startPoint x: 228, startPoint y: 172, endPoint x: 293, endPoint y: 189, distance: 67.3
click at [293, 189] on div "Janela de atendimento Grade de atendimento Capacidade Transportadoras Veículos …" at bounding box center [311, 148] width 622 height 296
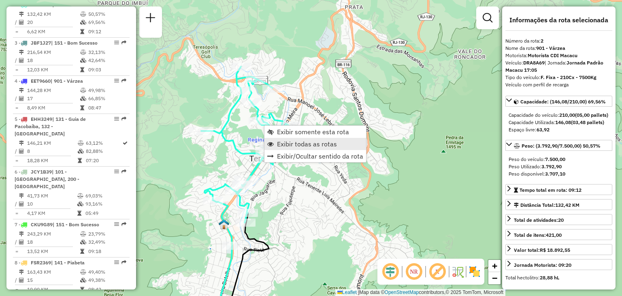
click at [286, 141] on span "Exibir todas as rotas" at bounding box center [307, 143] width 60 height 6
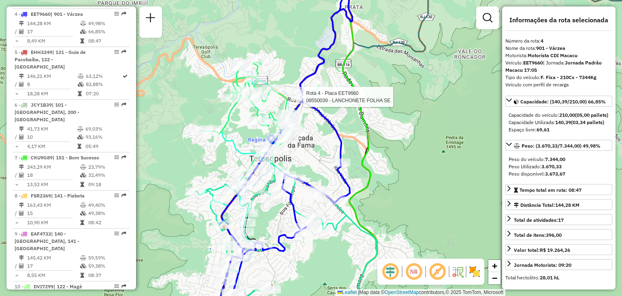
scroll to position [445, 0]
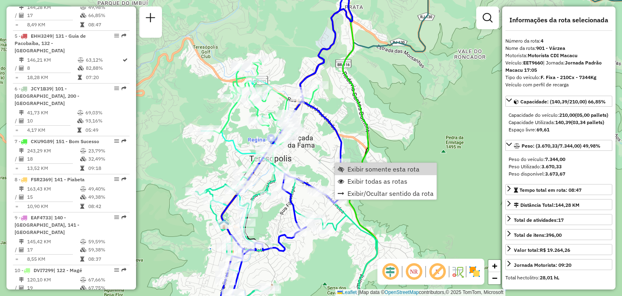
click at [341, 163] on link "Exibir somente esta rota" at bounding box center [386, 169] width 102 height 12
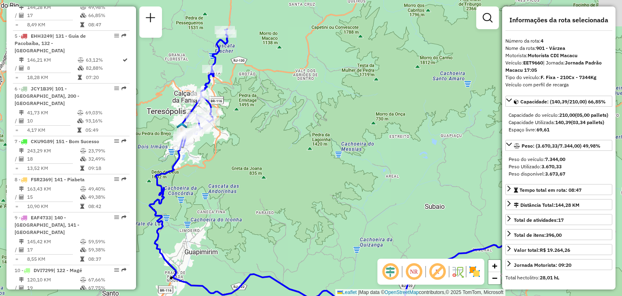
drag, startPoint x: 264, startPoint y: 126, endPoint x: 300, endPoint y: 160, distance: 49.0
click at [315, 169] on div "Janela de atendimento Grade de atendimento Capacidade Transportadoras Veículos …" at bounding box center [311, 148] width 622 height 296
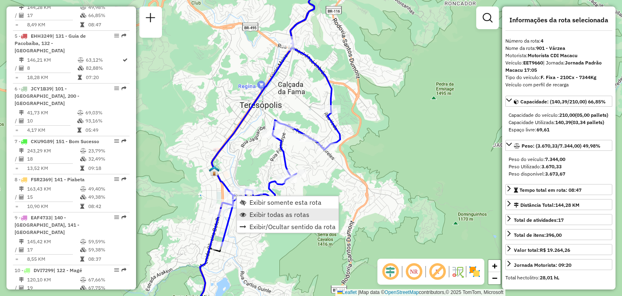
click at [271, 215] on span "Exibir todas as rotas" at bounding box center [279, 214] width 60 height 6
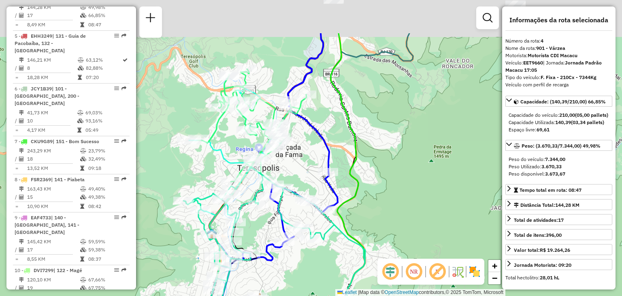
drag, startPoint x: 369, startPoint y: 123, endPoint x: 332, endPoint y: 264, distance: 145.2
click at [332, 262] on div "Janela de atendimento Grade de atendimento Capacidade Transportadoras Veículos …" at bounding box center [311, 148] width 622 height 296
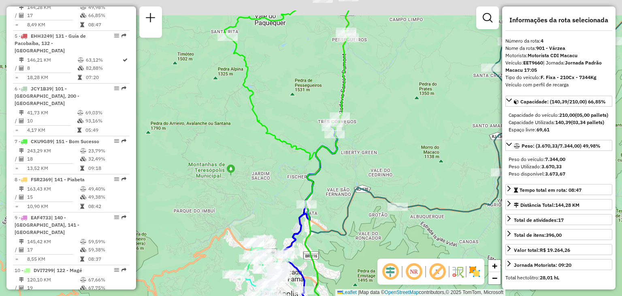
drag, startPoint x: 399, startPoint y: 84, endPoint x: 327, endPoint y: 241, distance: 173.2
click at [329, 241] on div "Rota 7 - Placa CKU9G89 08512486 - PFISTERS BAR Janela de atendimento Grade de a…" at bounding box center [311, 148] width 622 height 296
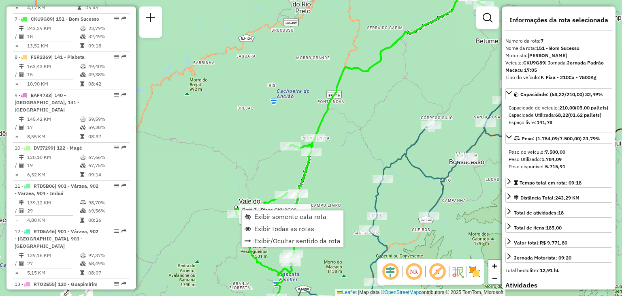
scroll to position [574, 0]
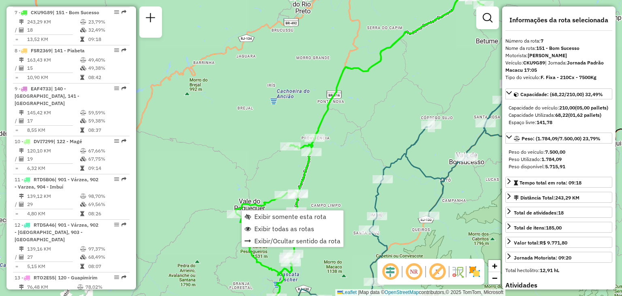
click at [238, 194] on div "Rota 7 - Placa CKU9G89 08514519 - LEANDRO QUINTEIRA MAIA Janela de atendimento …" at bounding box center [311, 148] width 622 height 296
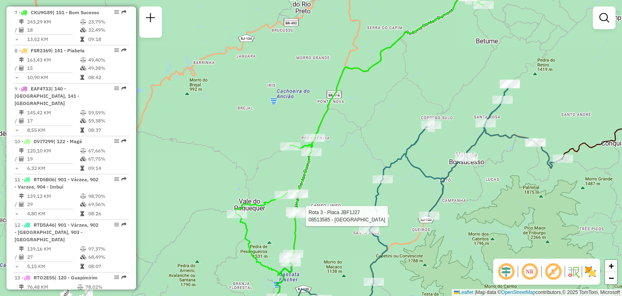
select select "**********"
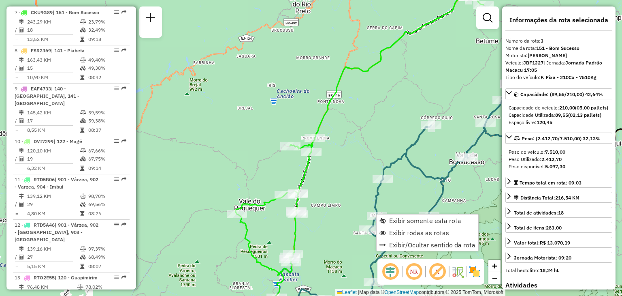
scroll to position [400, 0]
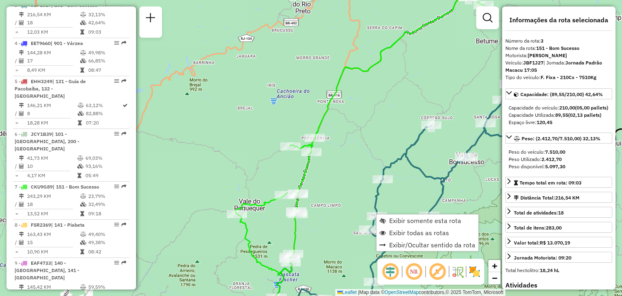
click at [394, 117] on div "Janela de atendimento Grade de atendimento Capacidade Transportadoras Veículos …" at bounding box center [311, 148] width 622 height 296
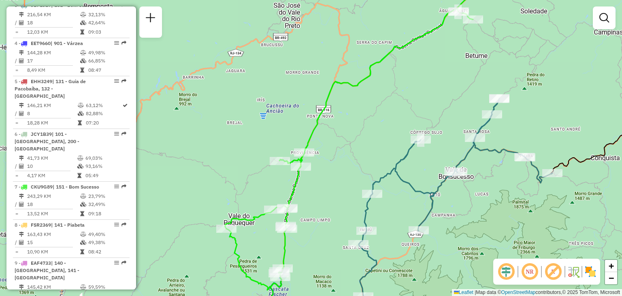
drag, startPoint x: 393, startPoint y: 132, endPoint x: 298, endPoint y: 273, distance: 170.1
click at [300, 271] on div "Janela de atendimento Grade de atendimento Capacidade Transportadoras Veículos …" at bounding box center [311, 148] width 622 height 296
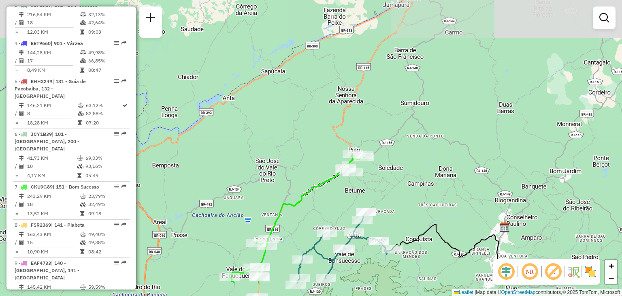
drag, startPoint x: 357, startPoint y: 283, endPoint x: 382, endPoint y: 143, distance: 142.0
click at [382, 106] on div "Rota 3 - Placa JBF1J27 08552703 - JOAO EDIPO DA SILVA Janela de atendimento Gra…" at bounding box center [311, 148] width 622 height 296
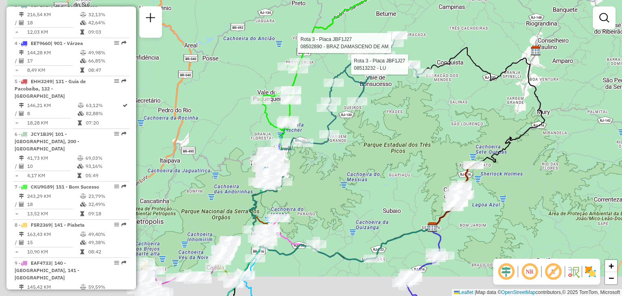
drag, startPoint x: 358, startPoint y: 240, endPoint x: 408, endPoint y: 164, distance: 90.8
click at [408, 165] on div "Rota 3 - Placa JBF1J27 08513232 - LU Rota 3 - Placa JBF1J27 08502890 - BRAZ DAM…" at bounding box center [311, 148] width 622 height 296
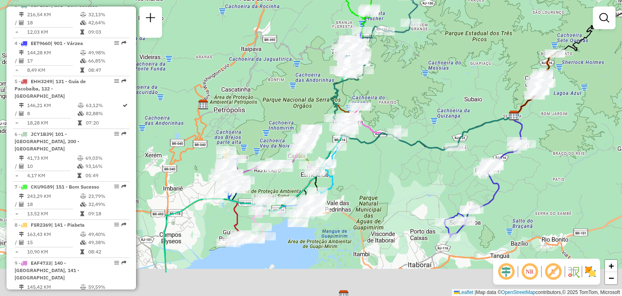
drag, startPoint x: 242, startPoint y: 277, endPoint x: 306, endPoint y: 197, distance: 102.9
click at [313, 190] on div "Rota 3 - Placa JBF1J27 08513232 - LU Rota 3 - Placa JBF1J27 08502890 - BRAZ DAM…" at bounding box center [311, 148] width 622 height 296
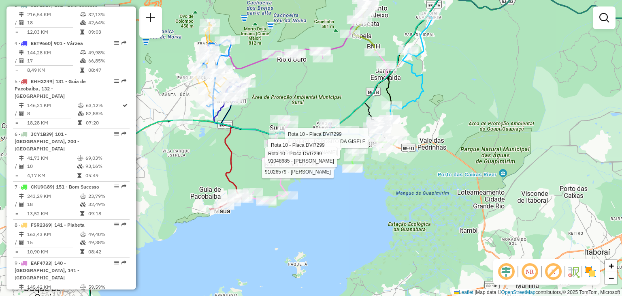
click at [270, 186] on div "Rota 3 - Placa JBF1J27 08513232 - LU Rota 3 - Placa JBF1J27 08502890 - BRAZ DAM…" at bounding box center [311, 148] width 622 height 296
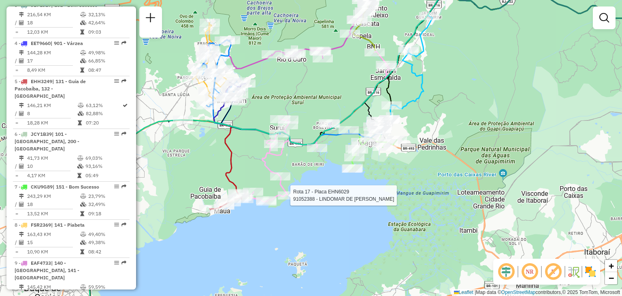
select select "**********"
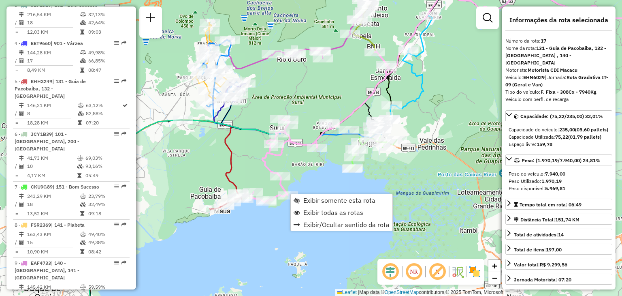
scroll to position [1012, 0]
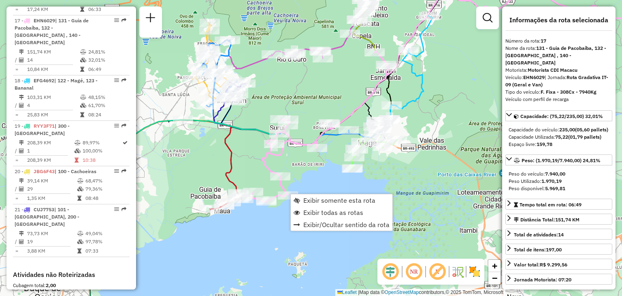
click at [193, 177] on div "Rota 5 - Placa EHH3249 91028893 - ROSIMERE BRAZ LINHAR Rota 5 - Placa EHH3249 9…" at bounding box center [311, 148] width 622 height 296
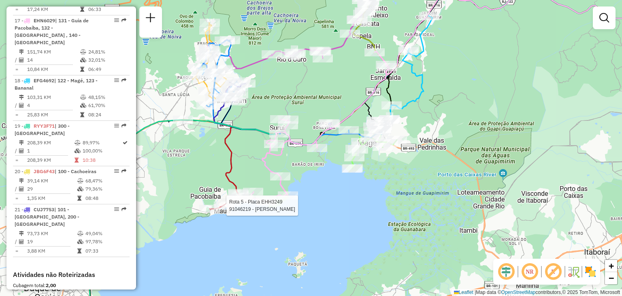
select select "**********"
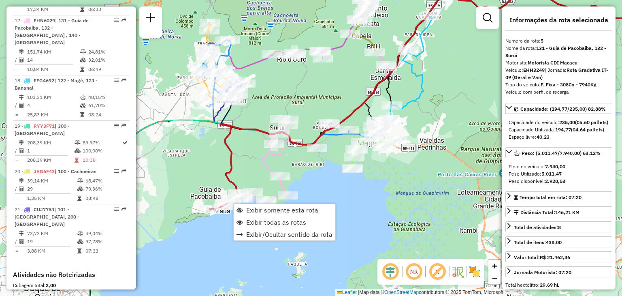
scroll to position [484, 0]
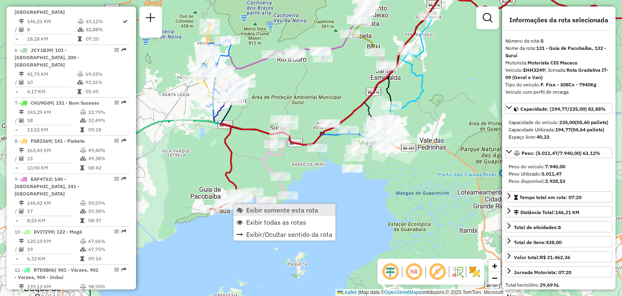
click at [260, 207] on span "Exibir somente esta rota" at bounding box center [282, 209] width 72 height 6
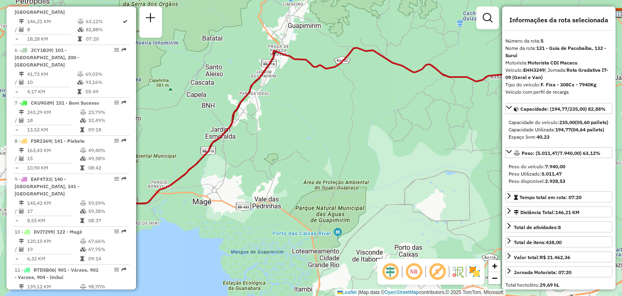
drag, startPoint x: 236, startPoint y: 219, endPoint x: 360, endPoint y: 175, distance: 131.1
click at [359, 175] on div "Janela de atendimento Grade de atendimento Capacidade Transportadoras Veículos …" at bounding box center [311, 148] width 622 height 296
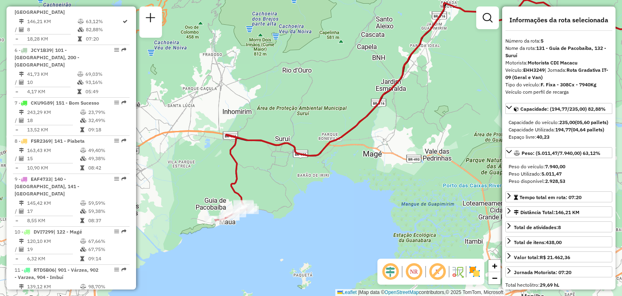
drag, startPoint x: 243, startPoint y: 204, endPoint x: 351, endPoint y: 186, distance: 109.5
click at [351, 186] on div "Janela de atendimento Grade de atendimento Capacidade Transportadoras Veículos …" at bounding box center [311, 148] width 622 height 296
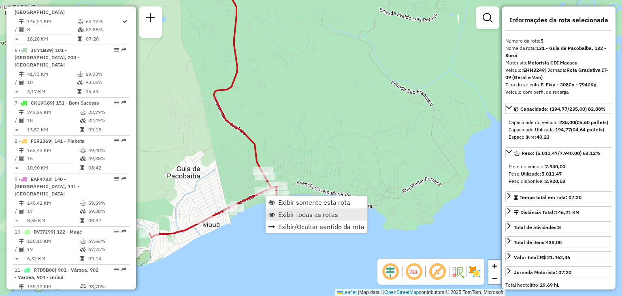
click at [303, 211] on span "Exibir todas as rotas" at bounding box center [308, 214] width 60 height 6
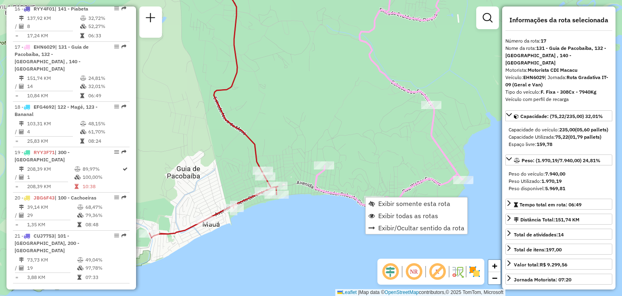
scroll to position [1012, 0]
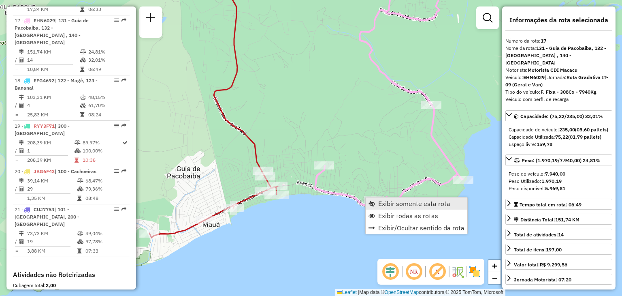
click at [368, 198] on link "Exibir somente esta rota" at bounding box center [417, 203] width 102 height 12
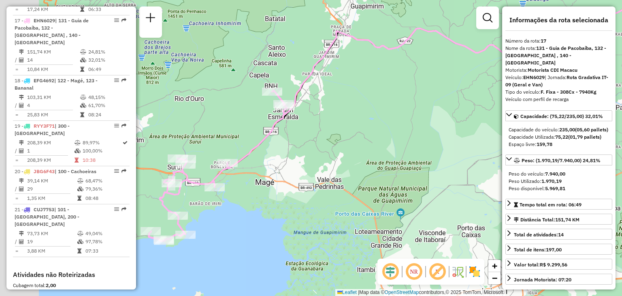
drag, startPoint x: 276, startPoint y: 204, endPoint x: 431, endPoint y: 157, distance: 161.9
click at [431, 157] on div "Janela de atendimento Grade de atendimento Capacidade Transportadoras Veículos …" at bounding box center [311, 148] width 622 height 296
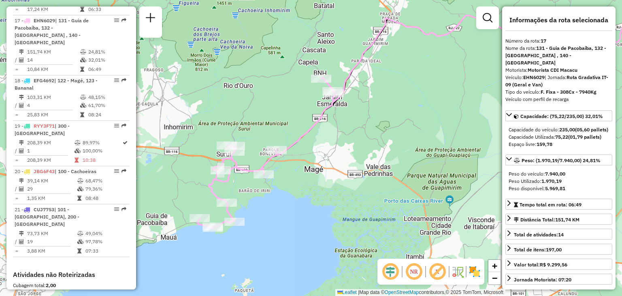
drag, startPoint x: 325, startPoint y: 190, endPoint x: 356, endPoint y: 184, distance: 32.2
click at [356, 184] on div "Janela de atendimento Grade de atendimento Capacidade Transportadoras Veículos …" at bounding box center [311, 148] width 622 height 296
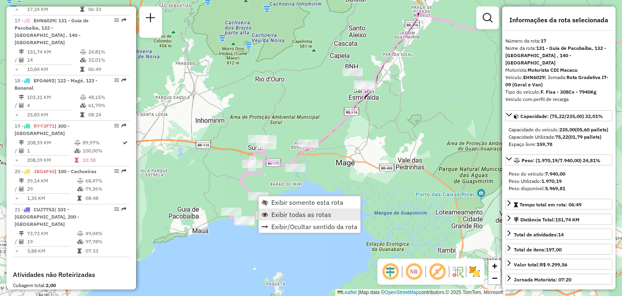
click at [274, 211] on span "Exibir todas as rotas" at bounding box center [301, 214] width 60 height 6
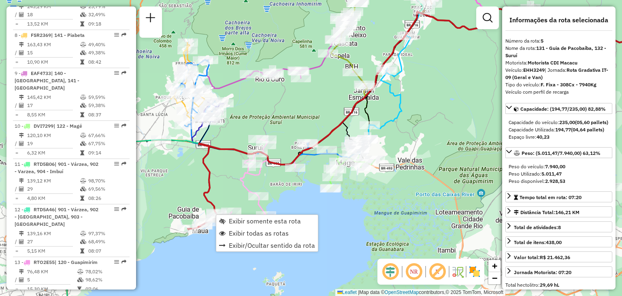
scroll to position [484, 0]
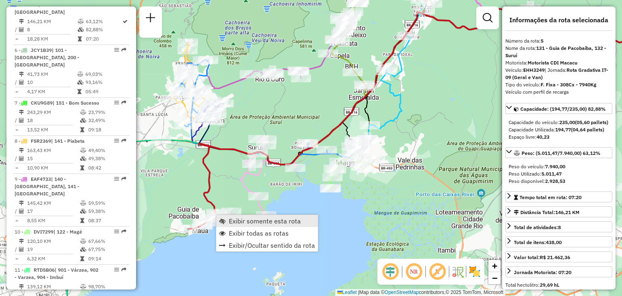
click at [239, 219] on span "Exibir somente esta rota" at bounding box center [265, 220] width 72 height 6
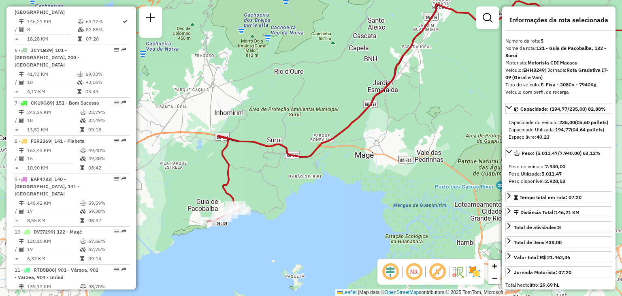
drag, startPoint x: 253, startPoint y: 216, endPoint x: 411, endPoint y: 166, distance: 165.7
click at [410, 166] on div "Janela de atendimento Grade de atendimento Capacidade Transportadoras Veículos …" at bounding box center [311, 148] width 622 height 296
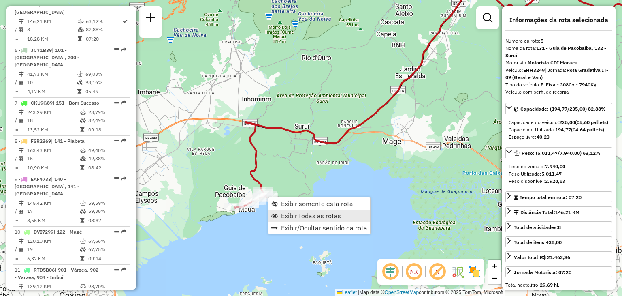
click at [296, 215] on span "Exibir todas as rotas" at bounding box center [311, 215] width 60 height 6
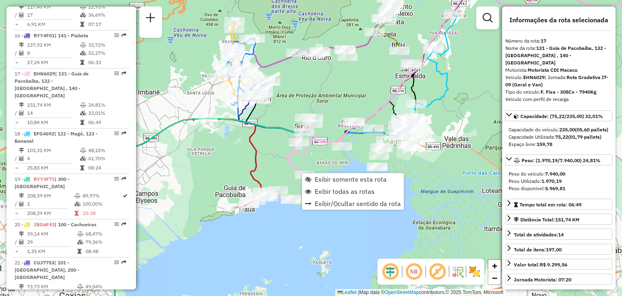
scroll to position [1012, 0]
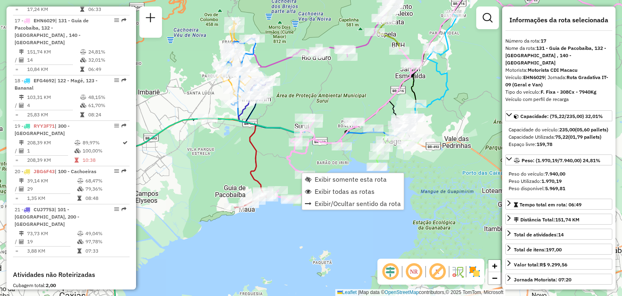
click at [278, 158] on div "Janela de atendimento Grade de atendimento Capacidade Transportadoras Veículos …" at bounding box center [311, 148] width 622 height 296
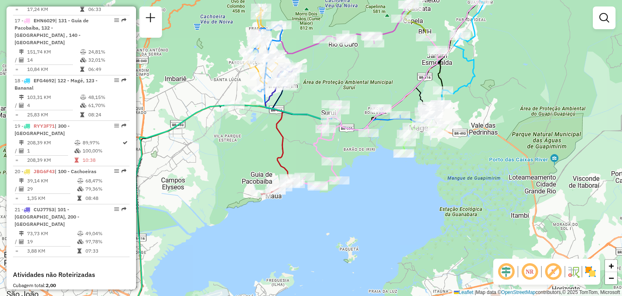
drag, startPoint x: 247, startPoint y: 216, endPoint x: 457, endPoint y: 193, distance: 211.0
click at [472, 216] on div "Janela de atendimento Grade de atendimento Capacidade Transportadoras Veículos …" at bounding box center [311, 148] width 622 height 296
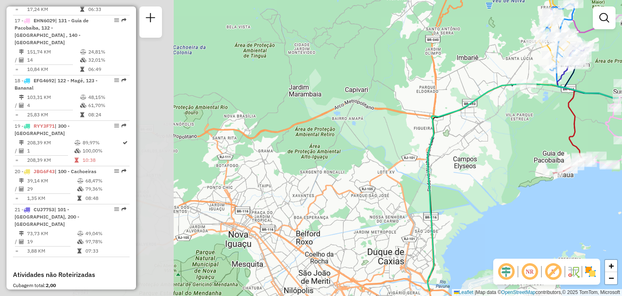
drag, startPoint x: 295, startPoint y: 264, endPoint x: 331, endPoint y: 225, distance: 53.0
click at [304, 255] on div "Rota 5 - Placa EHH3249 91034429 - B M MERCEARIA Janela de atendimento Grade de …" at bounding box center [311, 148] width 622 height 296
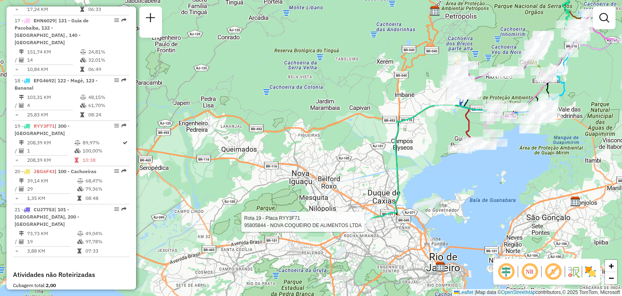
select select "**********"
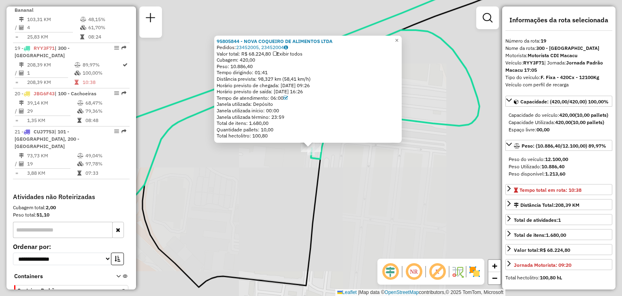
scroll to position [1097, 0]
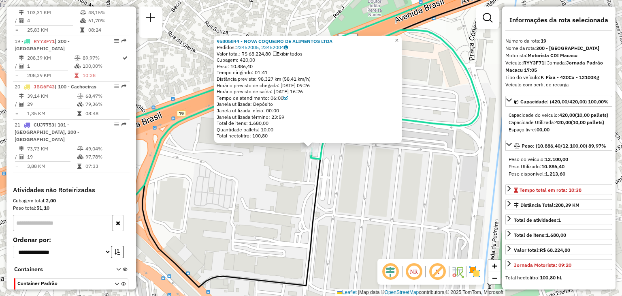
click at [358, 217] on div "95805844 - NOVA COQUEIRO DE ALIMENTOS LTDA Pedidos: 23452005, 23452004 Valor to…" at bounding box center [311, 148] width 622 height 296
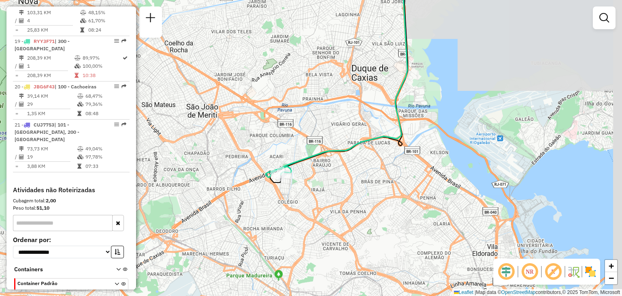
drag, startPoint x: 430, startPoint y: 184, endPoint x: 245, endPoint y: 218, distance: 188.5
click at [285, 208] on div "Janela de atendimento Grade de atendimento Capacidade Transportadoras Veículos …" at bounding box center [311, 148] width 622 height 296
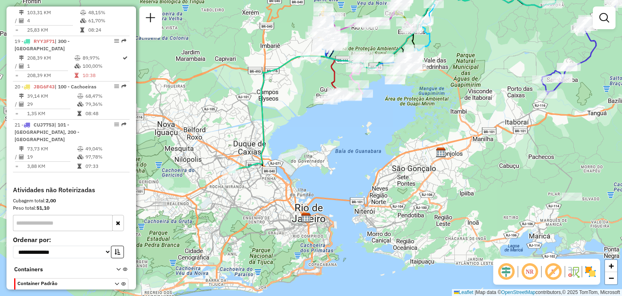
drag, startPoint x: 321, startPoint y: 145, endPoint x: 332, endPoint y: 157, distance: 16.9
click at [332, 157] on div "Janela de atendimento Grade de atendimento Capacidade Transportadoras Veículos …" at bounding box center [311, 148] width 622 height 296
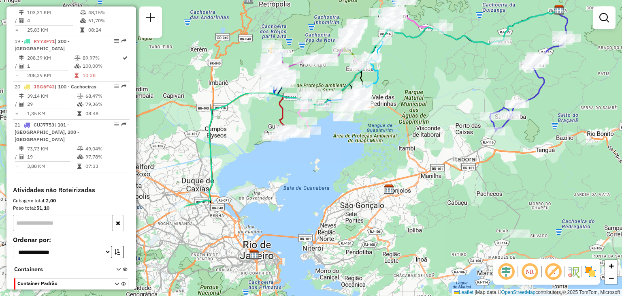
drag, startPoint x: 402, startPoint y: 158, endPoint x: 342, endPoint y: 209, distance: 78.4
click at [342, 209] on div "Janela de atendimento Grade de atendimento Capacidade Transportadoras Veículos …" at bounding box center [311, 148] width 622 height 296
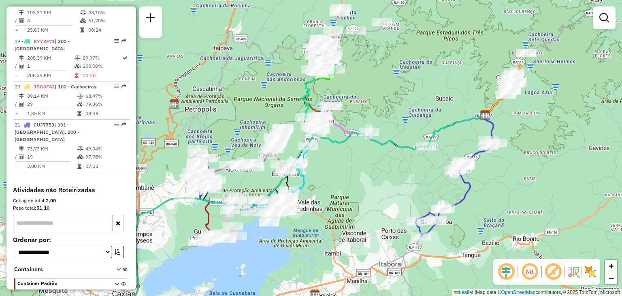
drag, startPoint x: 425, startPoint y: 159, endPoint x: 400, endPoint y: 232, distance: 77.8
click at [400, 232] on div "Janela de atendimento Grade de atendimento Capacidade Transportadoras Veículos …" at bounding box center [311, 148] width 622 height 296
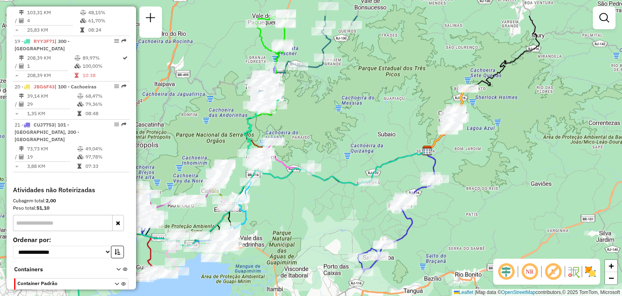
drag, startPoint x: 408, startPoint y: 200, endPoint x: 295, endPoint y: 251, distance: 124.5
click at [295, 251] on div "Janela de atendimento Grade de atendimento Capacidade Transportadoras Veículos …" at bounding box center [311, 148] width 622 height 296
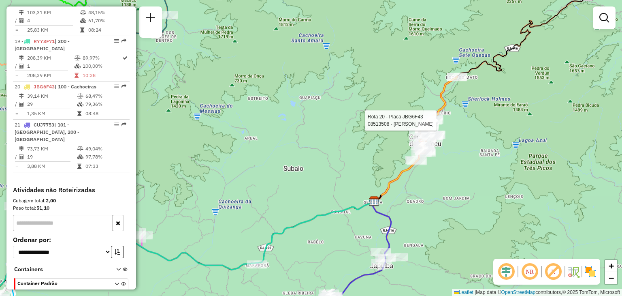
select select "**********"
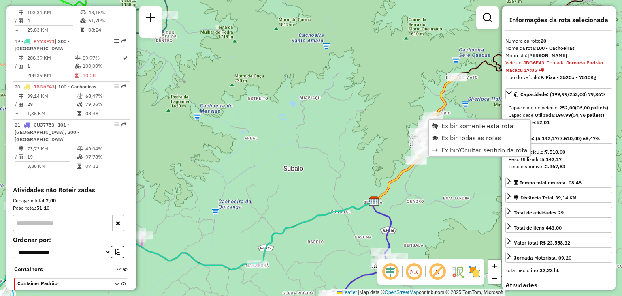
click at [380, 136] on div "Janela de atendimento Grade de atendimento Capacidade Transportadoras Veículos …" at bounding box center [311, 148] width 622 height 296
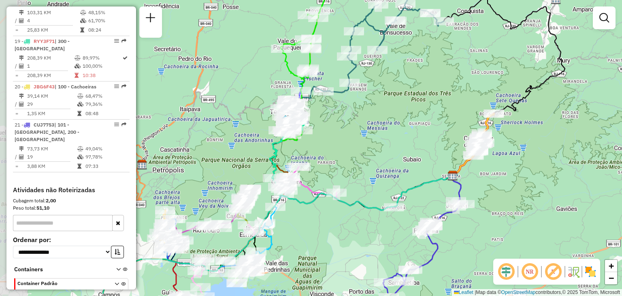
drag, startPoint x: 300, startPoint y: 180, endPoint x: 372, endPoint y: 151, distance: 78.1
click at [375, 151] on div "Janela de atendimento Grade de atendimento Capacidade Transportadoras Veículos …" at bounding box center [311, 148] width 622 height 296
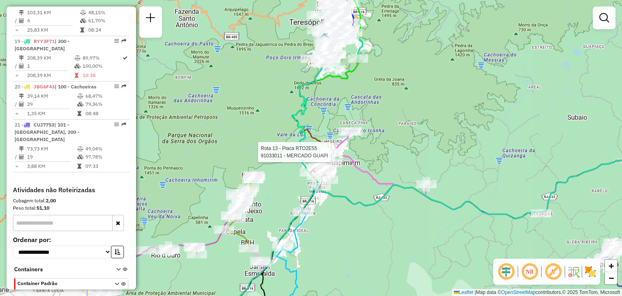
select select "**********"
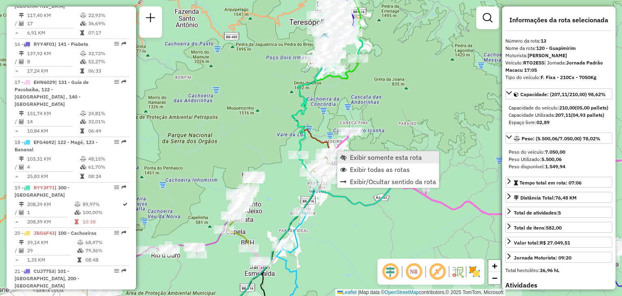
scroll to position [831, 0]
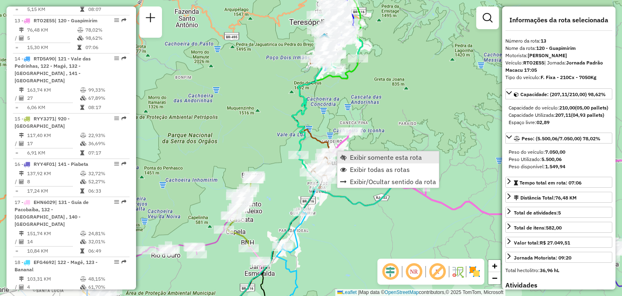
click at [349, 157] on link "Exibir somente esta rota" at bounding box center [388, 157] width 102 height 12
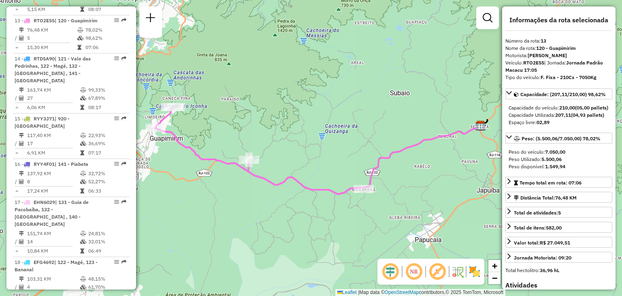
drag, startPoint x: 312, startPoint y: 213, endPoint x: 332, endPoint y: 216, distance: 20.6
click at [332, 216] on div "Janela de atendimento Grade de atendimento Capacidade Transportadoras Veículos …" at bounding box center [311, 148] width 622 height 296
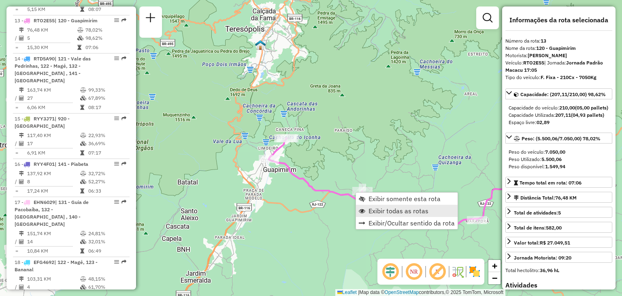
click at [377, 209] on span "Exibir todas as rotas" at bounding box center [398, 210] width 60 height 6
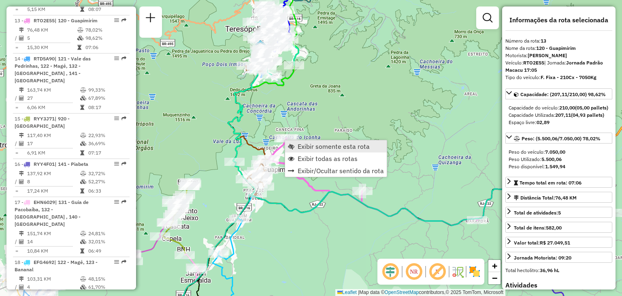
click at [306, 145] on span "Exibir somente esta rota" at bounding box center [334, 146] width 72 height 6
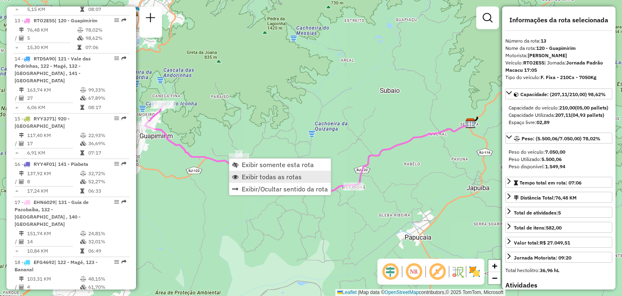
click at [274, 182] on link "Exibir todas as rotas" at bounding box center [280, 176] width 102 height 12
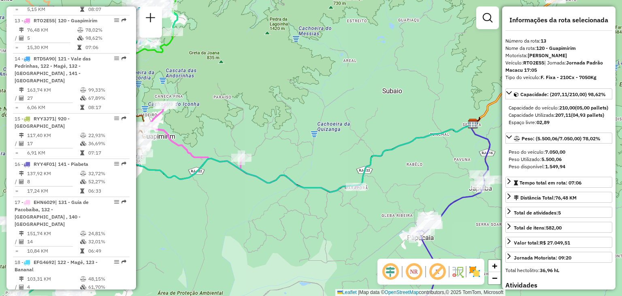
drag, startPoint x: 201, startPoint y: 195, endPoint x: 360, endPoint y: 191, distance: 158.7
click at [360, 191] on div "Janela de atendimento Grade de atendimento Capacidade Transportadoras Veículos …" at bounding box center [311, 148] width 622 height 296
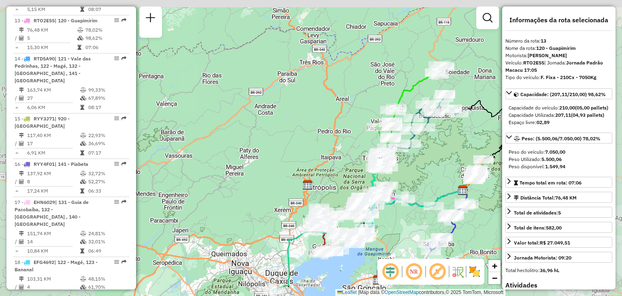
drag, startPoint x: 406, startPoint y: 242, endPoint x: 356, endPoint y: 225, distance: 52.9
click at [356, 225] on div "Janela de atendimento Grade de atendimento Capacidade Transportadoras Veículos …" at bounding box center [311, 148] width 622 height 296
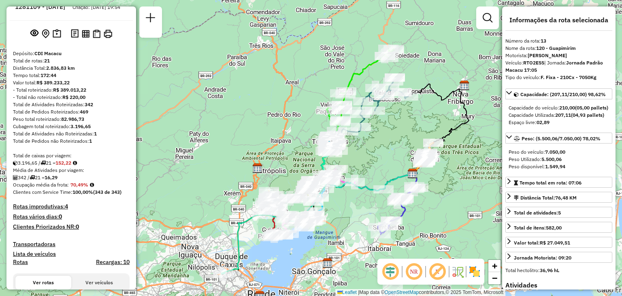
scroll to position [13, 0]
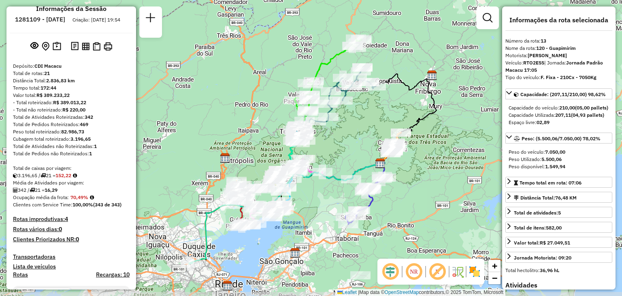
drag, startPoint x: 404, startPoint y: 134, endPoint x: 351, endPoint y: 120, distance: 54.8
click at [351, 120] on div "Janela de atendimento Grade de atendimento Capacidade Transportadoras Veículos …" at bounding box center [311, 148] width 622 height 296
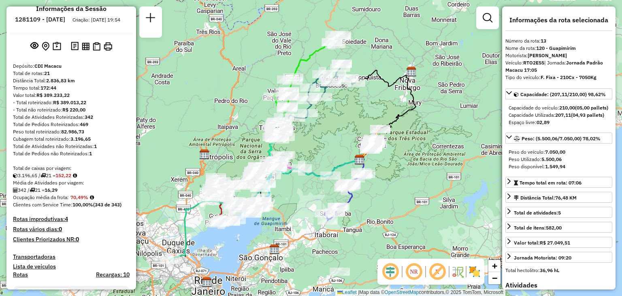
drag, startPoint x: 350, startPoint y: 120, endPoint x: 332, endPoint y: 111, distance: 19.7
click at [332, 111] on div "Janela de atendimento Grade de atendimento Capacidade Transportadoras Veículos …" at bounding box center [311, 148] width 622 height 296
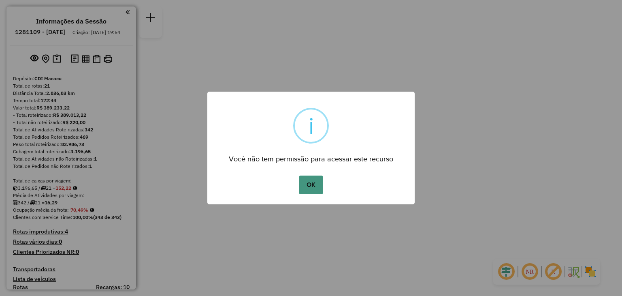
click at [310, 191] on button "OK" at bounding box center [311, 184] width 24 height 19
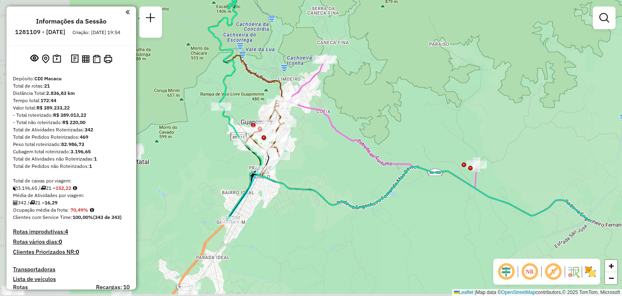
drag, startPoint x: 248, startPoint y: 246, endPoint x: 341, endPoint y: 143, distance: 138.7
click at [345, 135] on div "Janela de atendimento Grade de atendimento Capacidade Transportadoras Veículos …" at bounding box center [311, 148] width 622 height 296
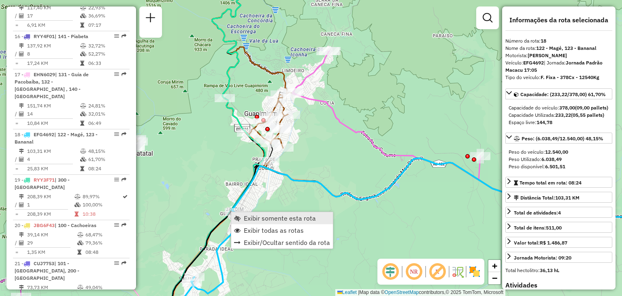
scroll to position [1065, 0]
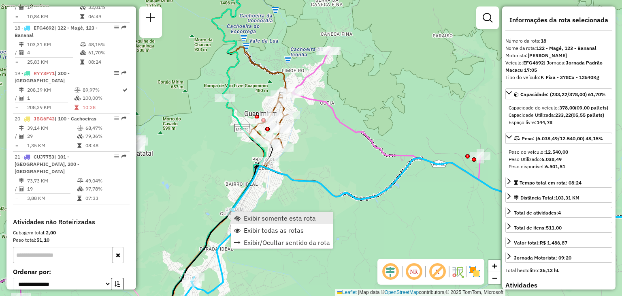
click at [267, 221] on span "Exibir somente esta rota" at bounding box center [280, 218] width 72 height 6
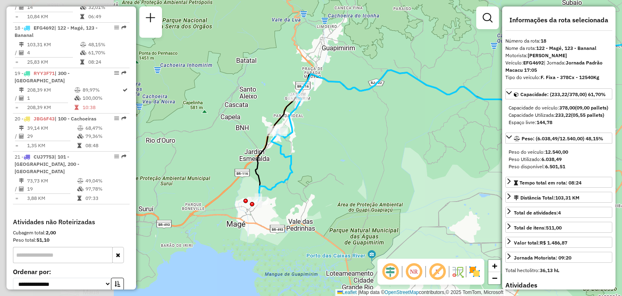
drag, startPoint x: 291, startPoint y: 210, endPoint x: 409, endPoint y: 199, distance: 118.7
click at [409, 199] on div "Janela de atendimento Grade de atendimento Capacidade Transportadoras Veículos …" at bounding box center [311, 148] width 622 height 296
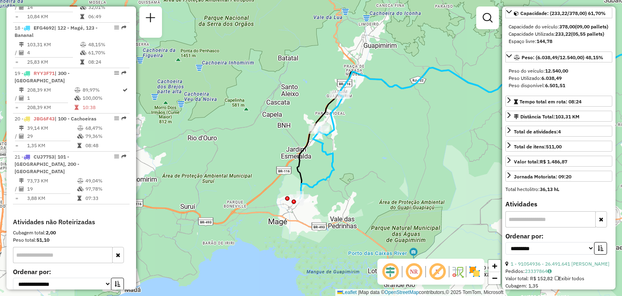
scroll to position [162, 0]
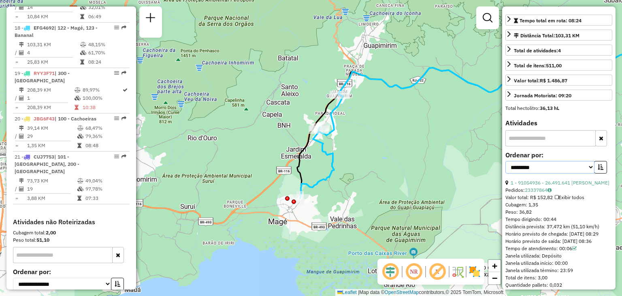
click at [542, 173] on select "**********" at bounding box center [549, 167] width 89 height 13
select select "*********"
click at [505, 173] on select "**********" at bounding box center [549, 167] width 89 height 13
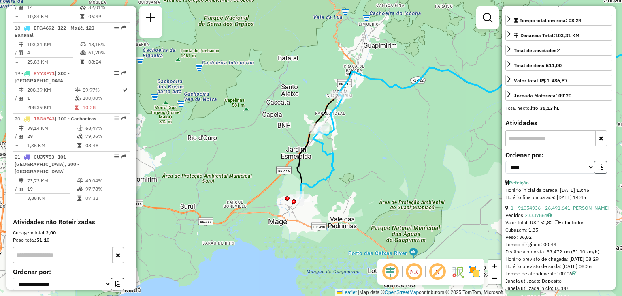
click at [599, 170] on icon "button" at bounding box center [600, 167] width 6 height 6
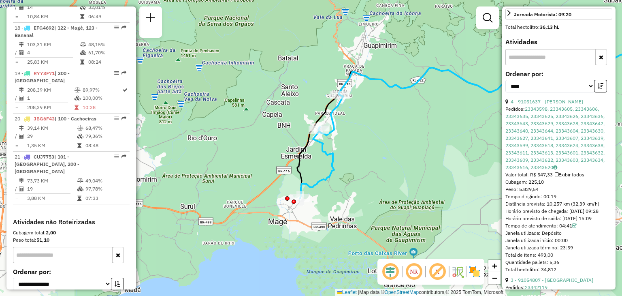
scroll to position [283, 0]
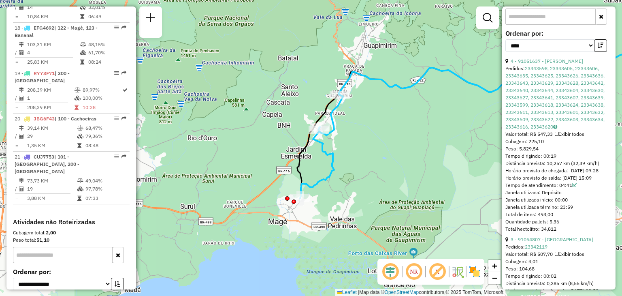
drag, startPoint x: 542, startPoint y: 162, endPoint x: 523, endPoint y: 160, distance: 18.7
click at [523, 152] on div "Peso: 5.829,54" at bounding box center [558, 148] width 107 height 7
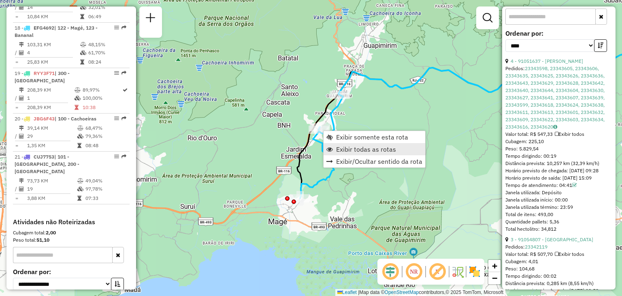
click at [344, 152] on span "Exibir todas as rotas" at bounding box center [366, 149] width 60 height 6
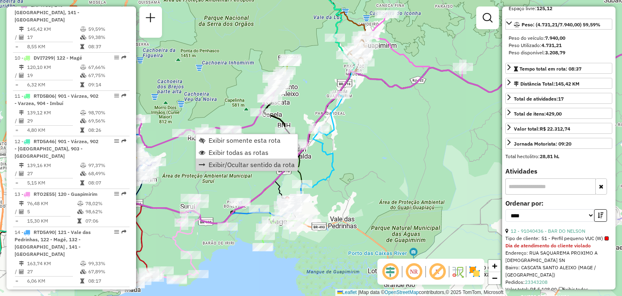
scroll to position [7, 0]
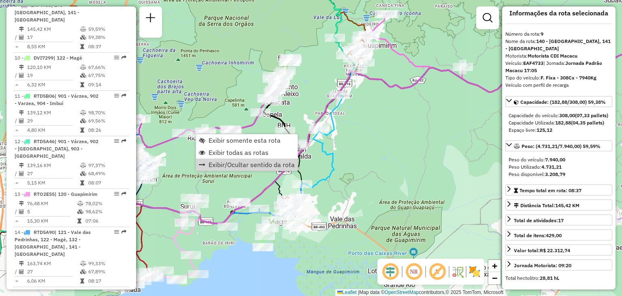
click at [257, 86] on div "Janela de atendimento Grade de atendimento Capacidade Transportadoras Veículos …" at bounding box center [311, 148] width 622 height 296
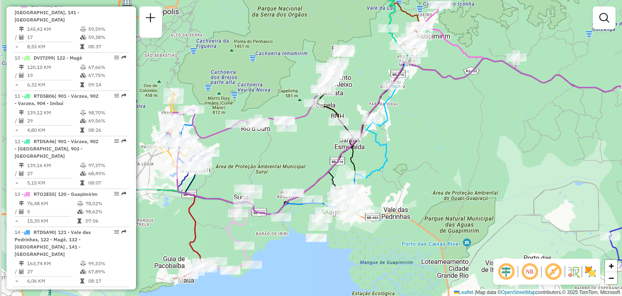
drag, startPoint x: 240, startPoint y: 85, endPoint x: 351, endPoint y: 55, distance: 115.7
click at [351, 55] on div "Janela de atendimento Grade de atendimento Capacidade Transportadoras Veículos …" at bounding box center [311, 148] width 622 height 296
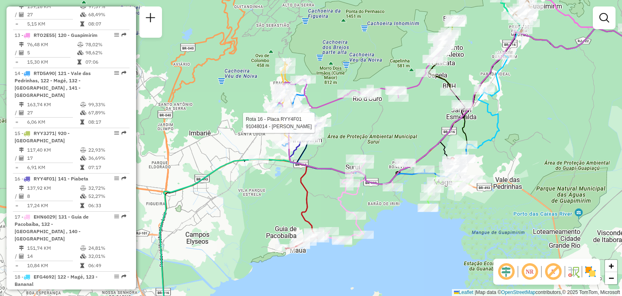
select select "*********"
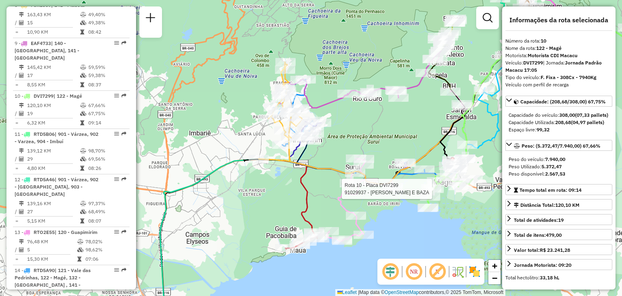
scroll to position [703, 0]
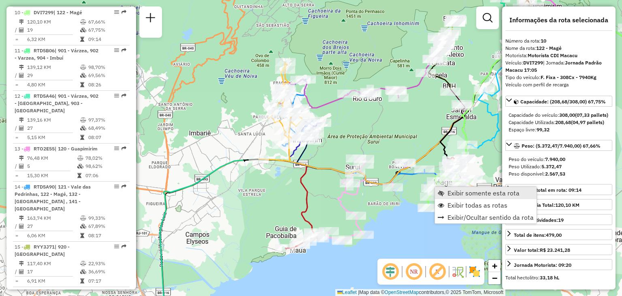
click at [454, 194] on span "Exibir somente esta rota" at bounding box center [483, 192] width 72 height 6
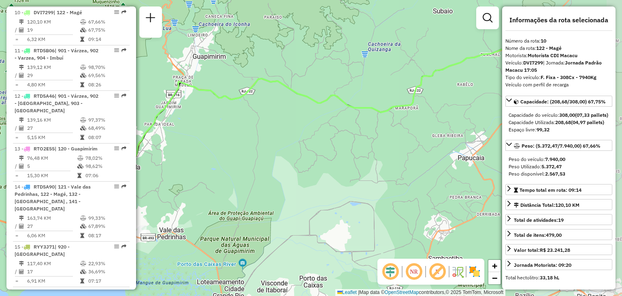
drag, startPoint x: 325, startPoint y: 184, endPoint x: 504, endPoint y: 99, distance: 198.1
click at [504, 99] on hb-router-mapa "Informações da Sessão 1281109 - [DATE] Criação: [DATE] 19:54 Depósito: CDI Maca…" at bounding box center [311, 148] width 622 height 296
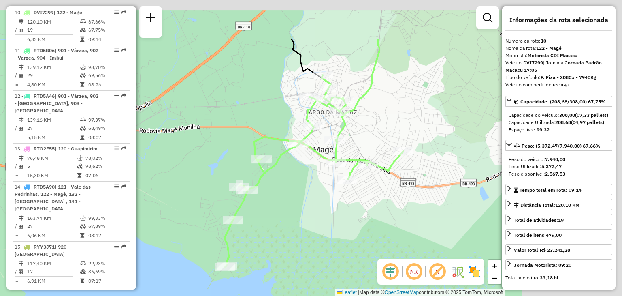
drag, startPoint x: 475, startPoint y: 132, endPoint x: 321, endPoint y: 199, distance: 167.7
click at [321, 199] on div "Janela de atendimento Grade de atendimento Capacidade Transportadoras Veículos …" at bounding box center [311, 148] width 622 height 296
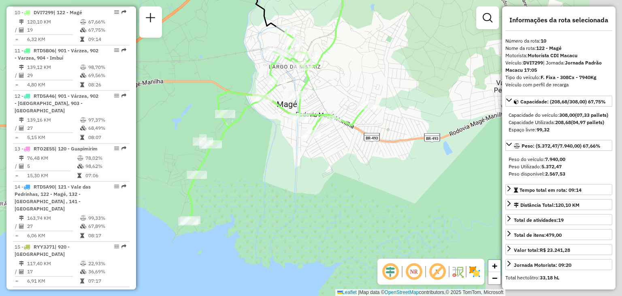
drag, startPoint x: 385, startPoint y: 231, endPoint x: 327, endPoint y: 171, distance: 82.7
click at [334, 179] on div "Janela de atendimento Grade de atendimento Capacidade Transportadoras Veículos …" at bounding box center [311, 148] width 622 height 296
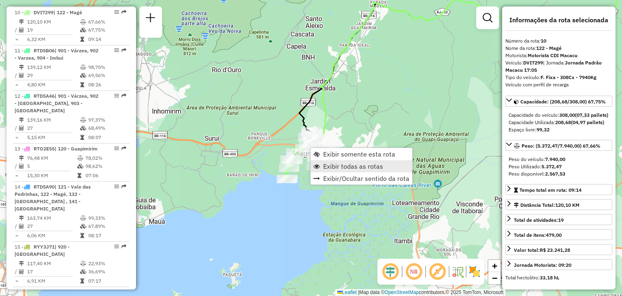
click at [355, 171] on link "Exibir todas as rotas" at bounding box center [361, 166] width 102 height 12
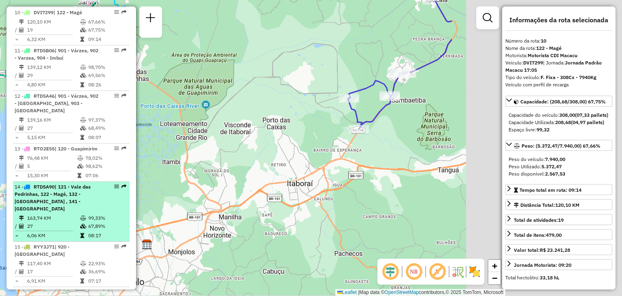
drag, startPoint x: 414, startPoint y: 129, endPoint x: 96, endPoint y: 198, distance: 325.4
click at [97, 197] on hb-router-mapa "Informações da Sessão 1281109 - [DATE] Criação: [DATE] 19:54 Depósito: CDI Maca…" at bounding box center [311, 148] width 622 height 296
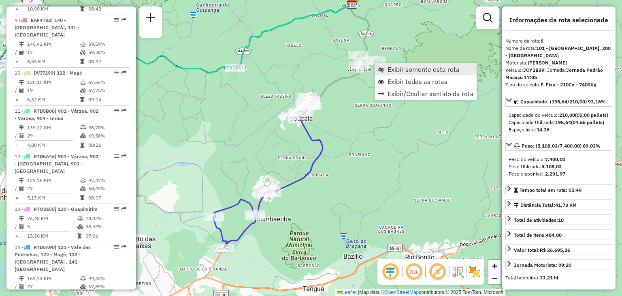
scroll to position [529, 0]
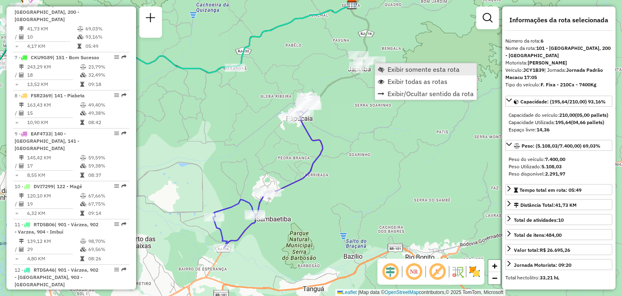
click at [387, 68] on link "Exibir somente esta rota" at bounding box center [426, 69] width 102 height 12
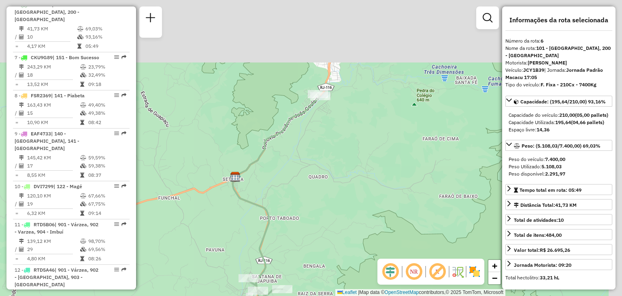
drag, startPoint x: 421, startPoint y: 77, endPoint x: 317, endPoint y: 196, distance: 158.9
click at [317, 196] on div "Janela de atendimento Grade de atendimento Capacidade Transportadoras Veículos …" at bounding box center [311, 148] width 622 height 296
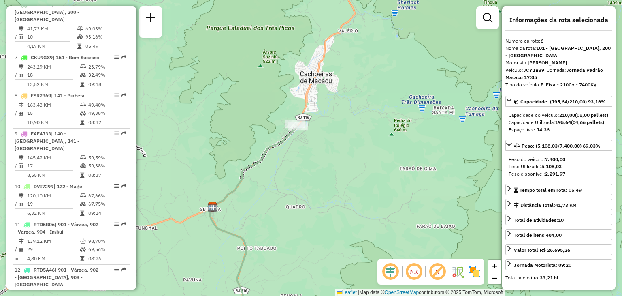
drag, startPoint x: 317, startPoint y: 193, endPoint x: 392, endPoint y: 106, distance: 114.5
click at [391, 107] on div "Janela de atendimento Grade de atendimento Capacidade Transportadoras Veículos …" at bounding box center [311, 148] width 622 height 296
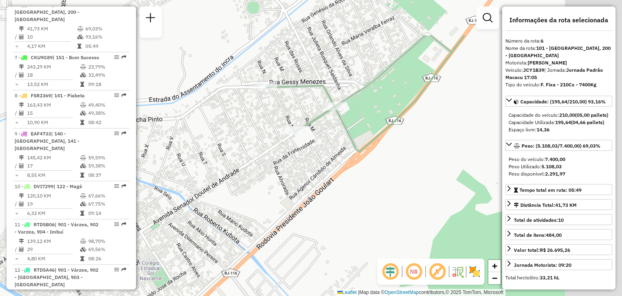
drag, startPoint x: 405, startPoint y: 85, endPoint x: 335, endPoint y: 149, distance: 95.4
click at [335, 149] on div "Janela de atendimento Grade de atendimento Capacidade Transportadoras Veículos …" at bounding box center [311, 148] width 622 height 296
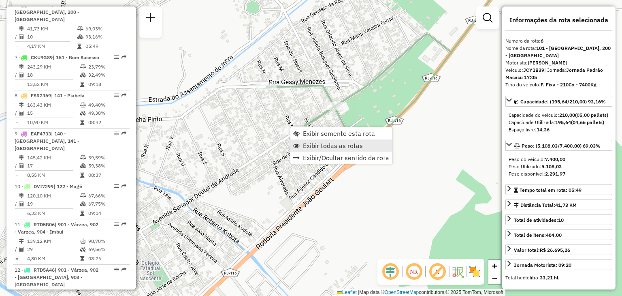
click at [313, 143] on span "Exibir todas as rotas" at bounding box center [333, 145] width 60 height 6
